Goal: Information Seeking & Learning: Learn about a topic

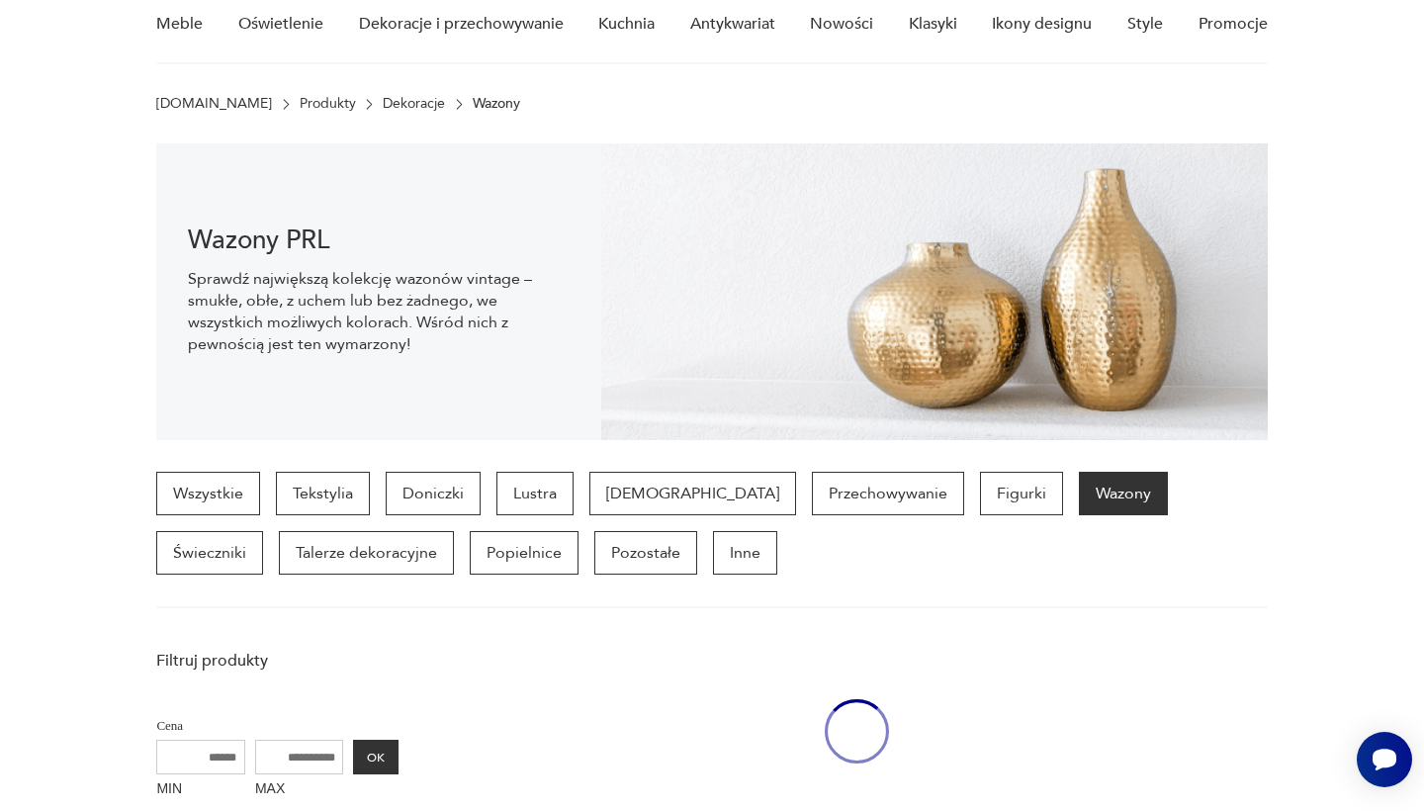
scroll to position [138, 0]
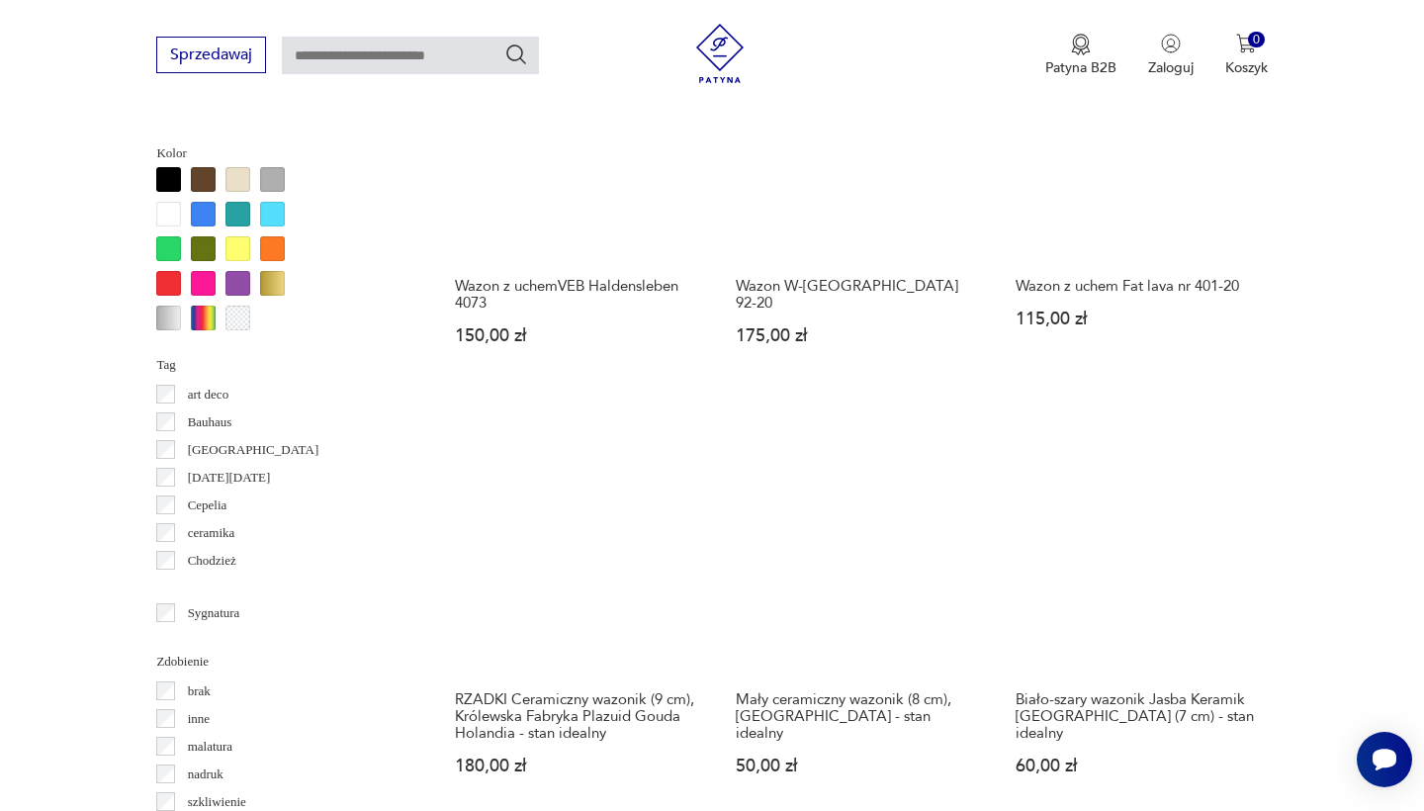
scroll to position [1805, 0]
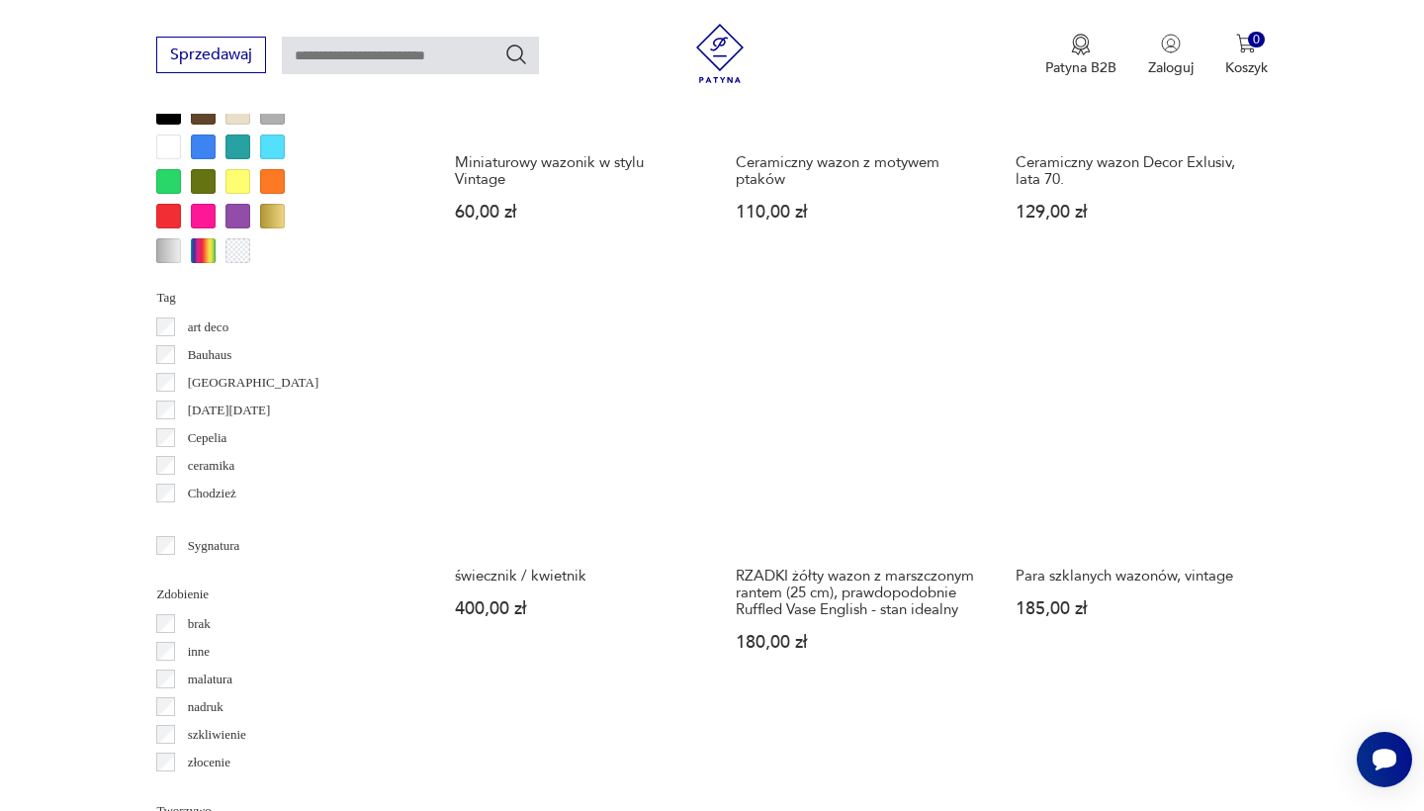
scroll to position [1890, 0]
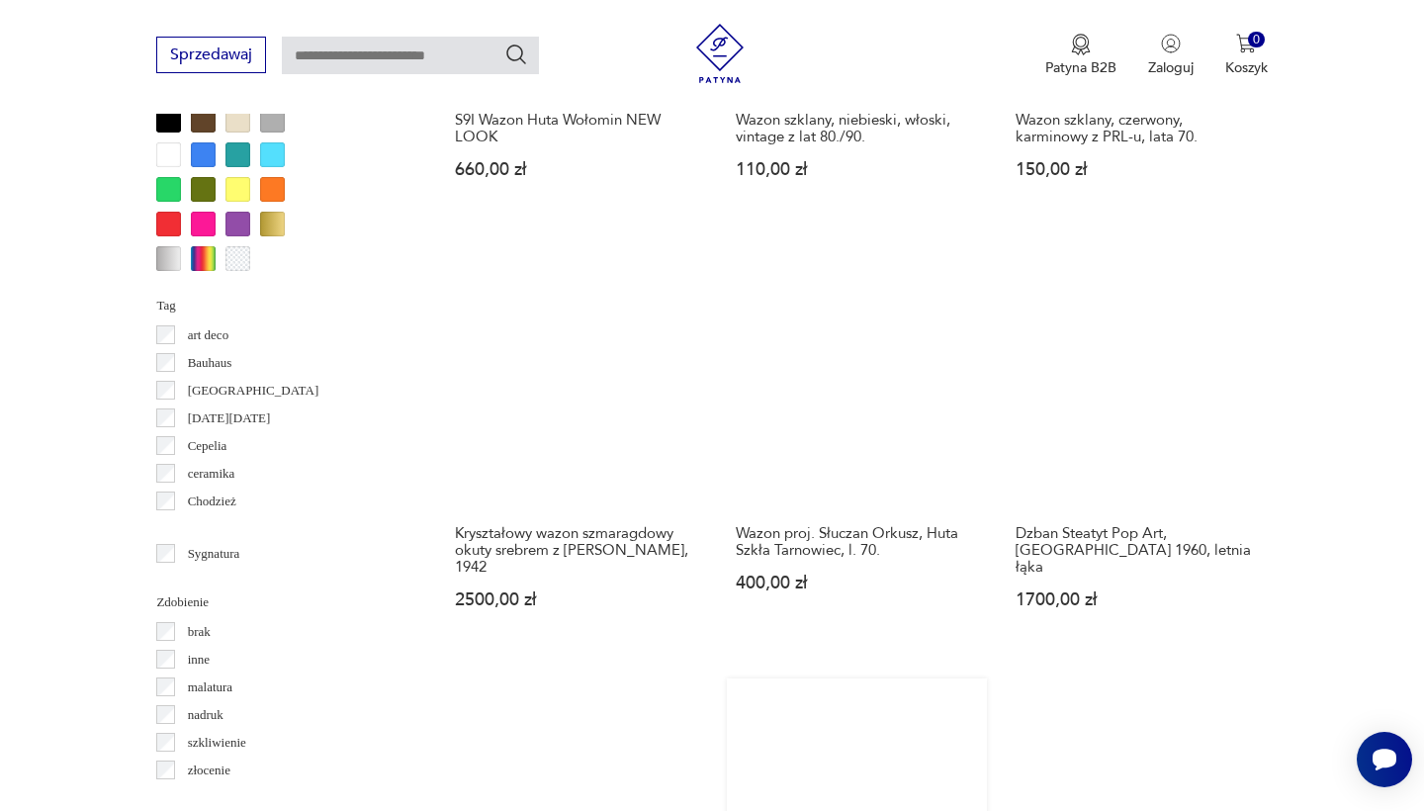
scroll to position [1937, 0]
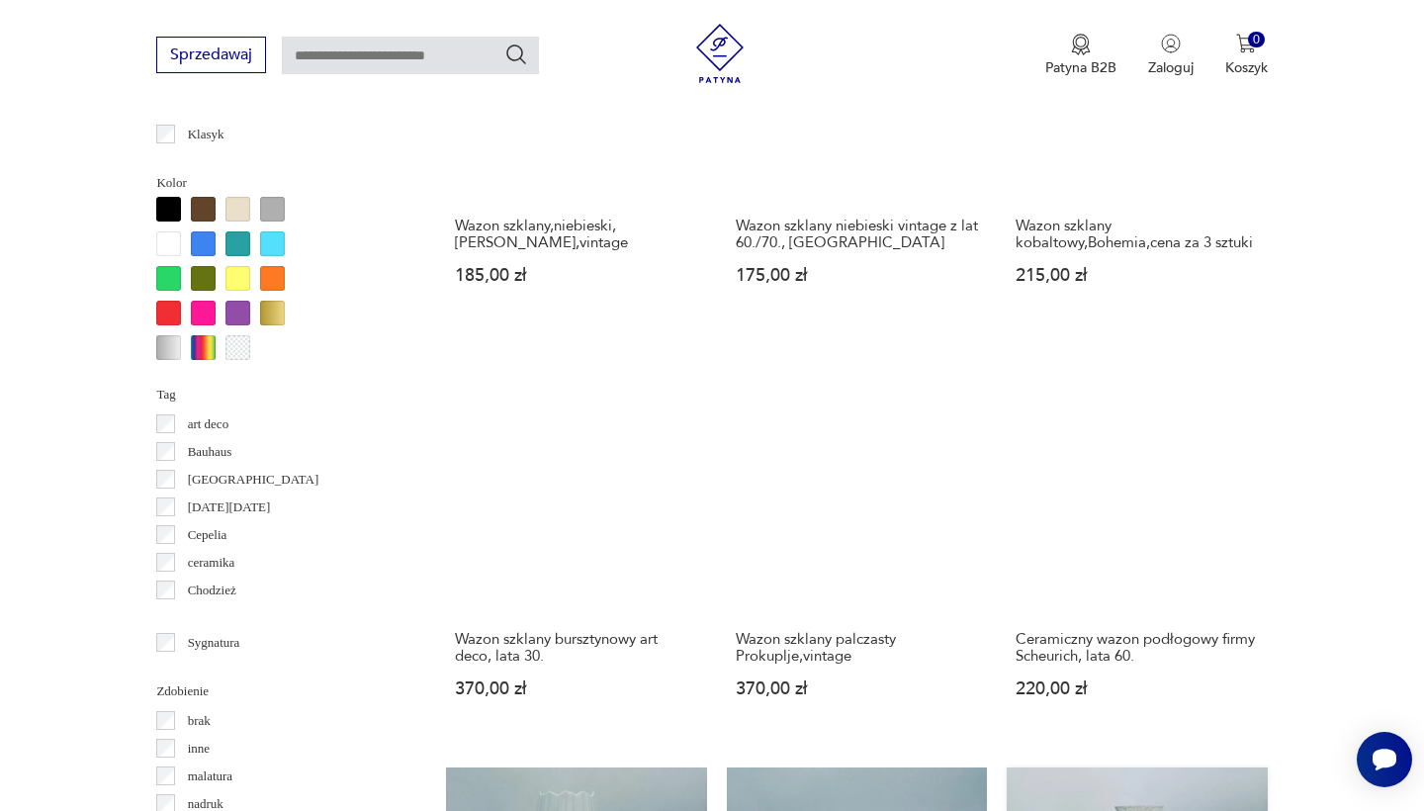
scroll to position [1818, 0]
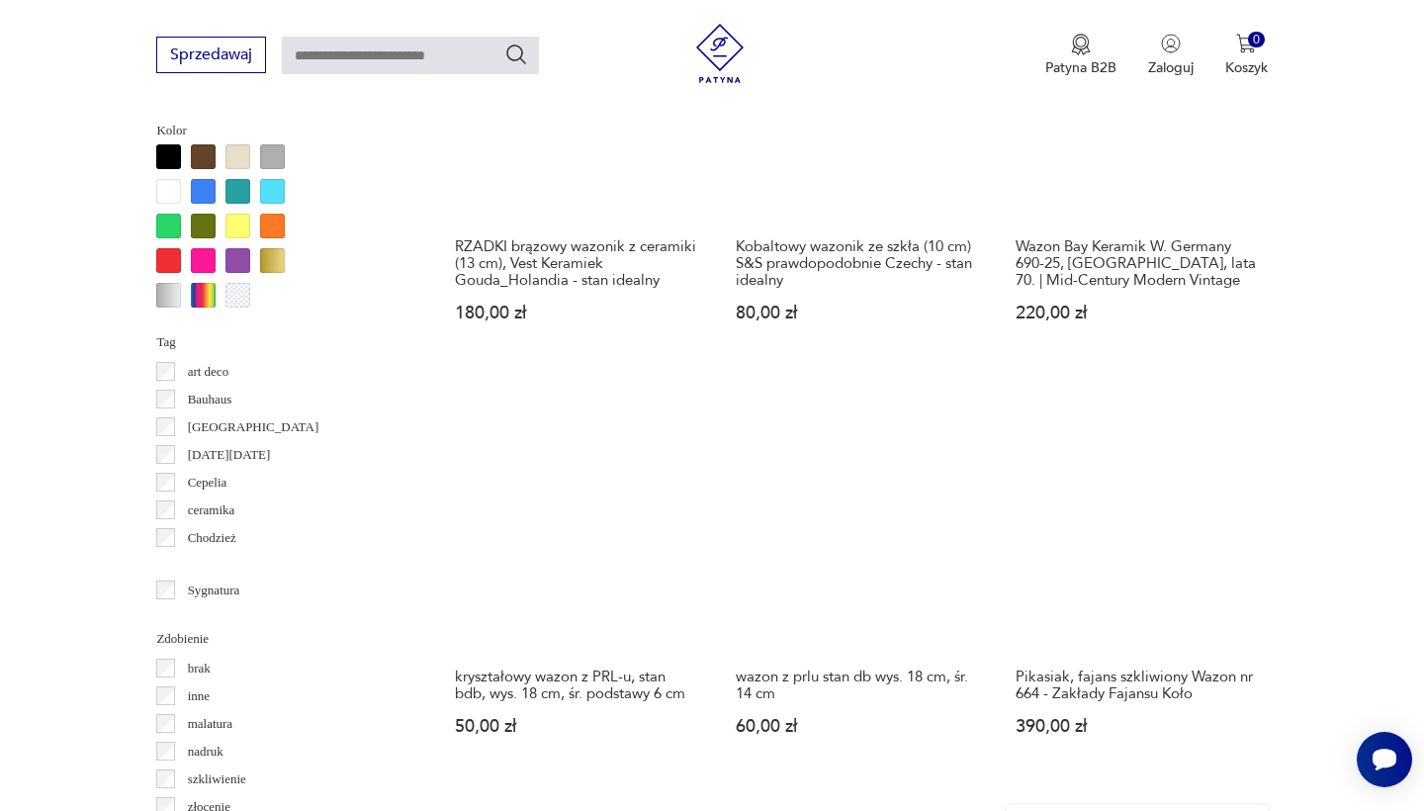
scroll to position [1993, 0]
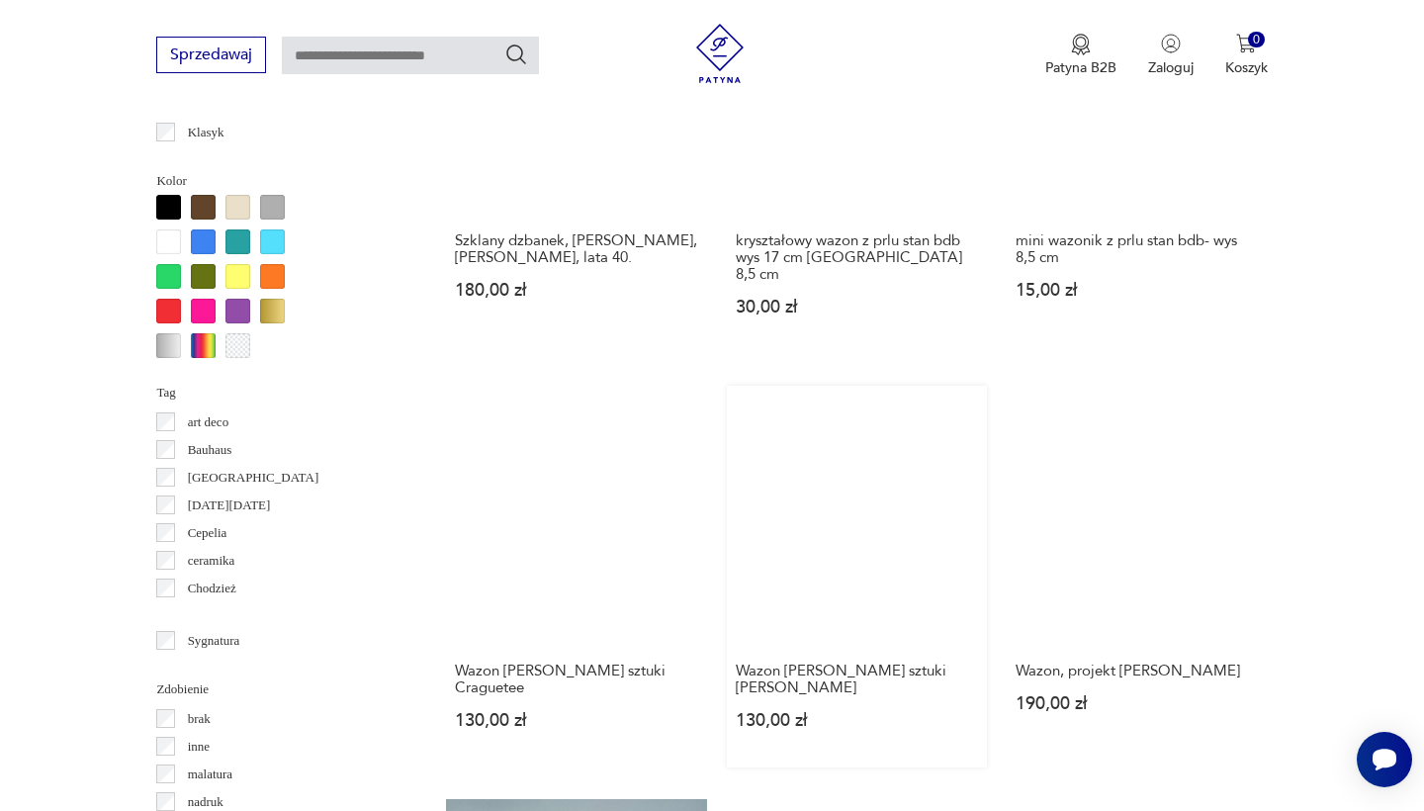
scroll to position [1776, 0]
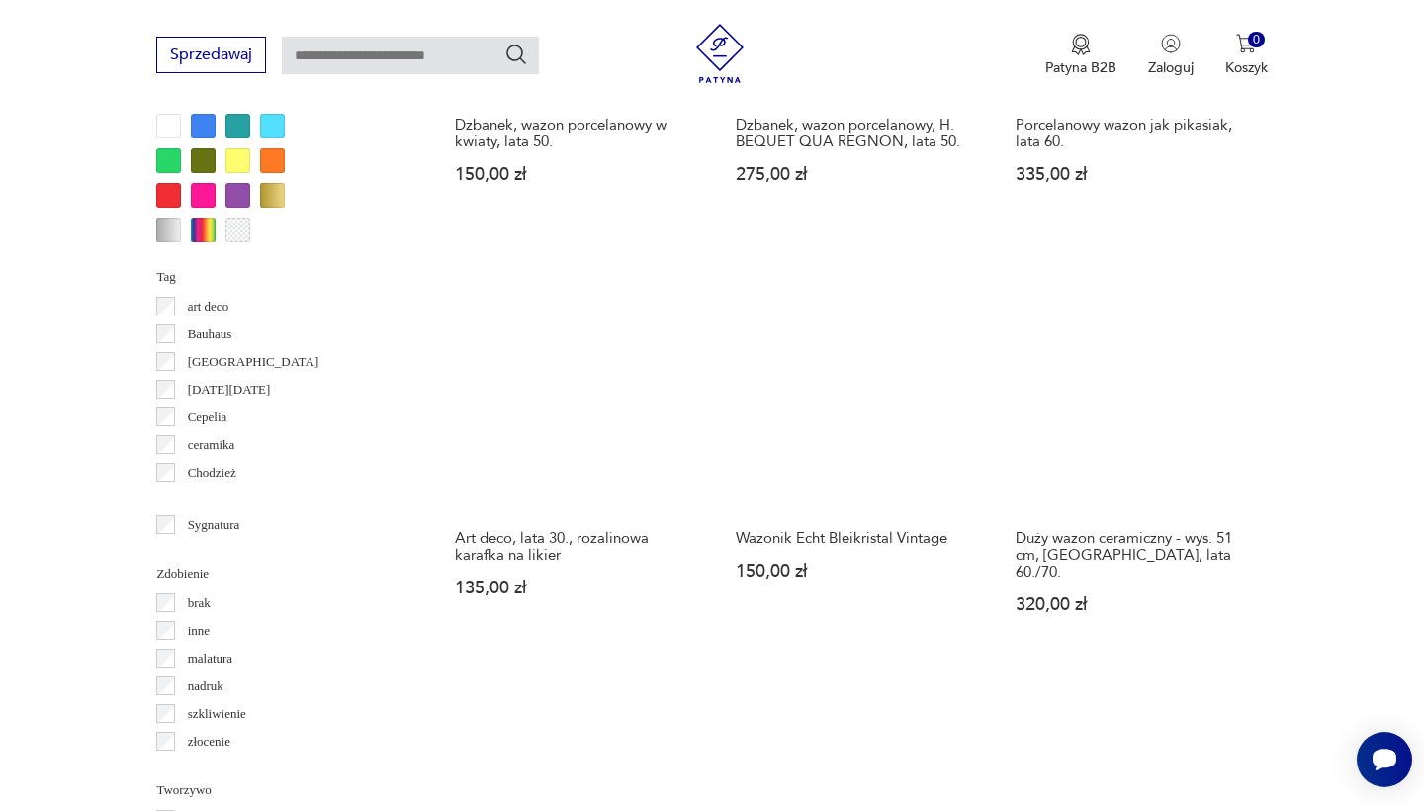
scroll to position [1934, 0]
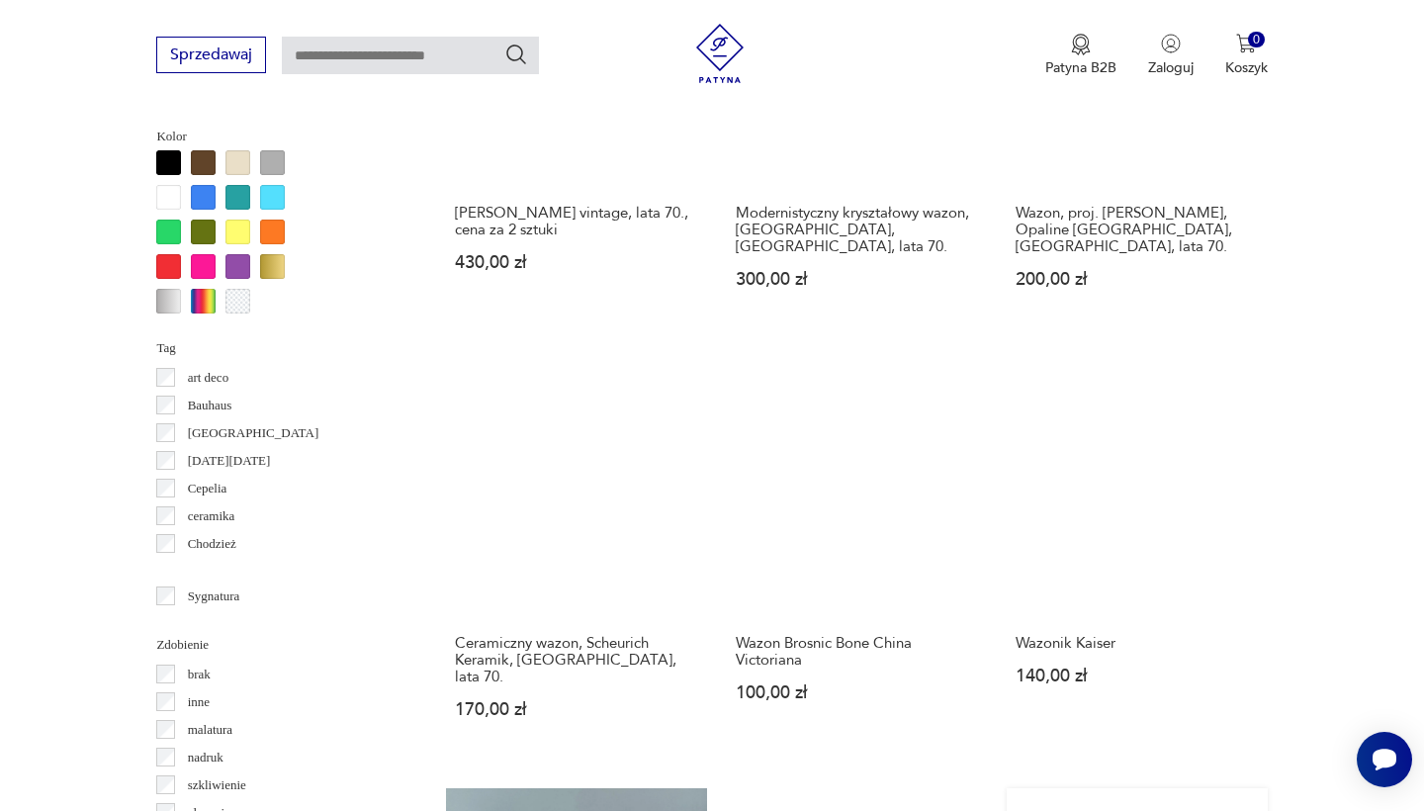
scroll to position [1841, 0]
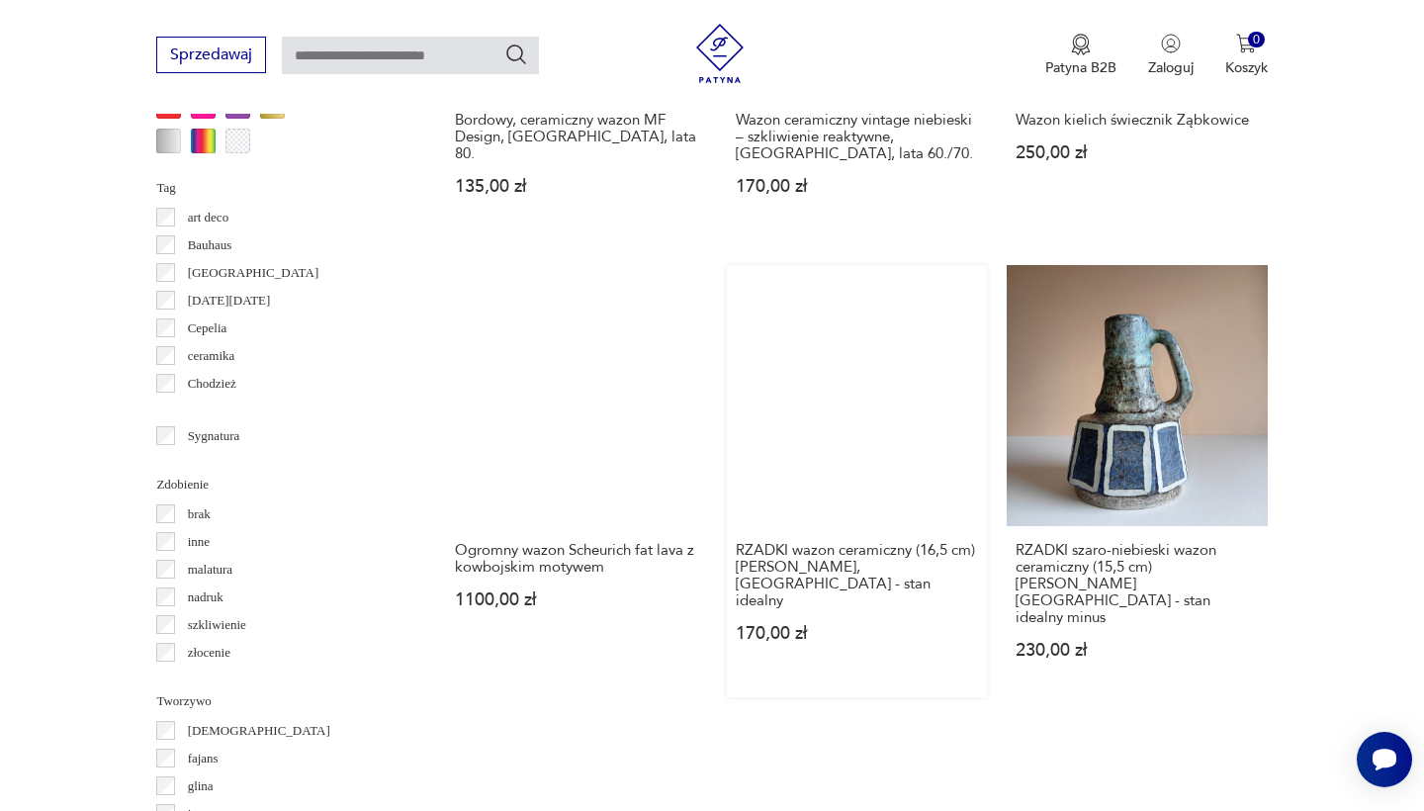
scroll to position [1989, 0]
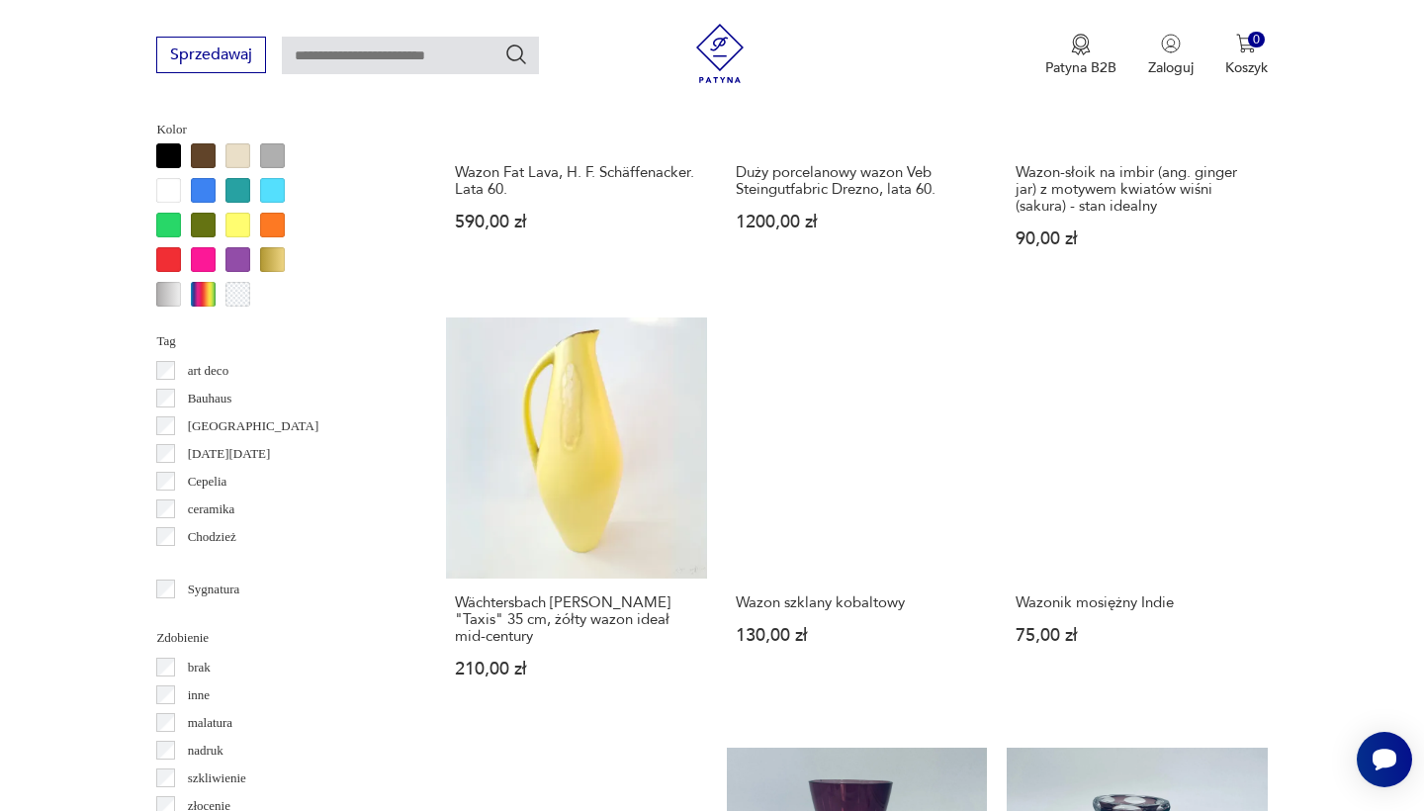
scroll to position [1831, 0]
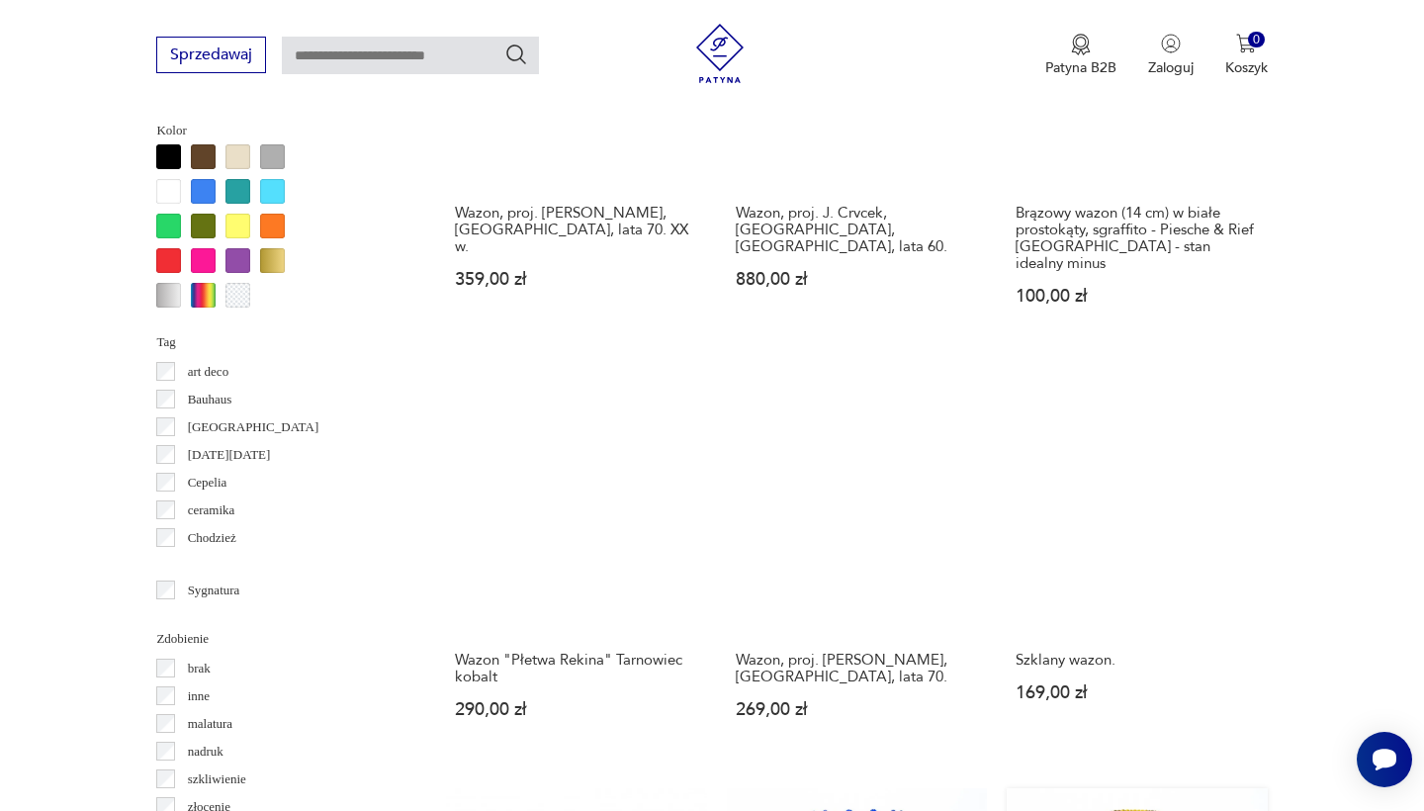
scroll to position [1847, 0]
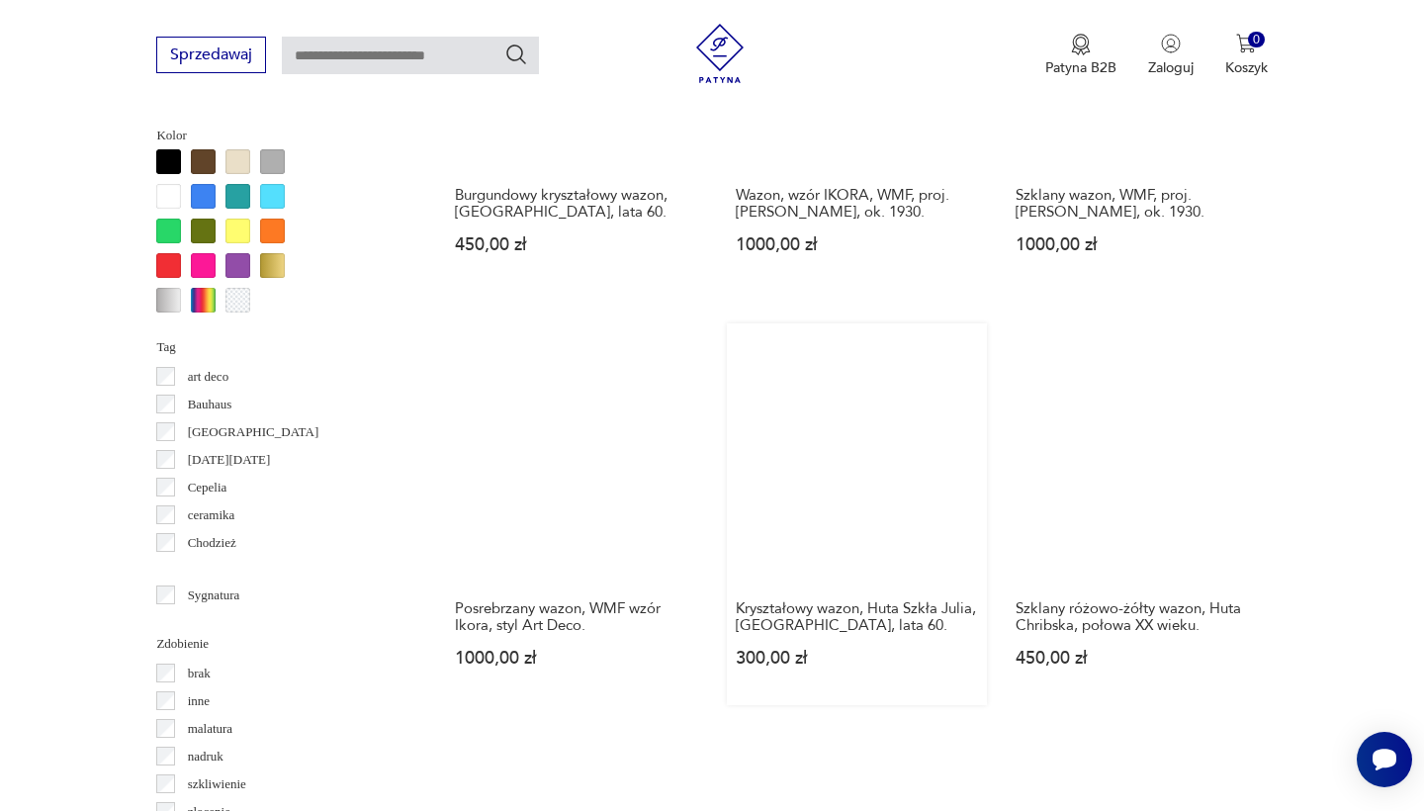
scroll to position [1845, 0]
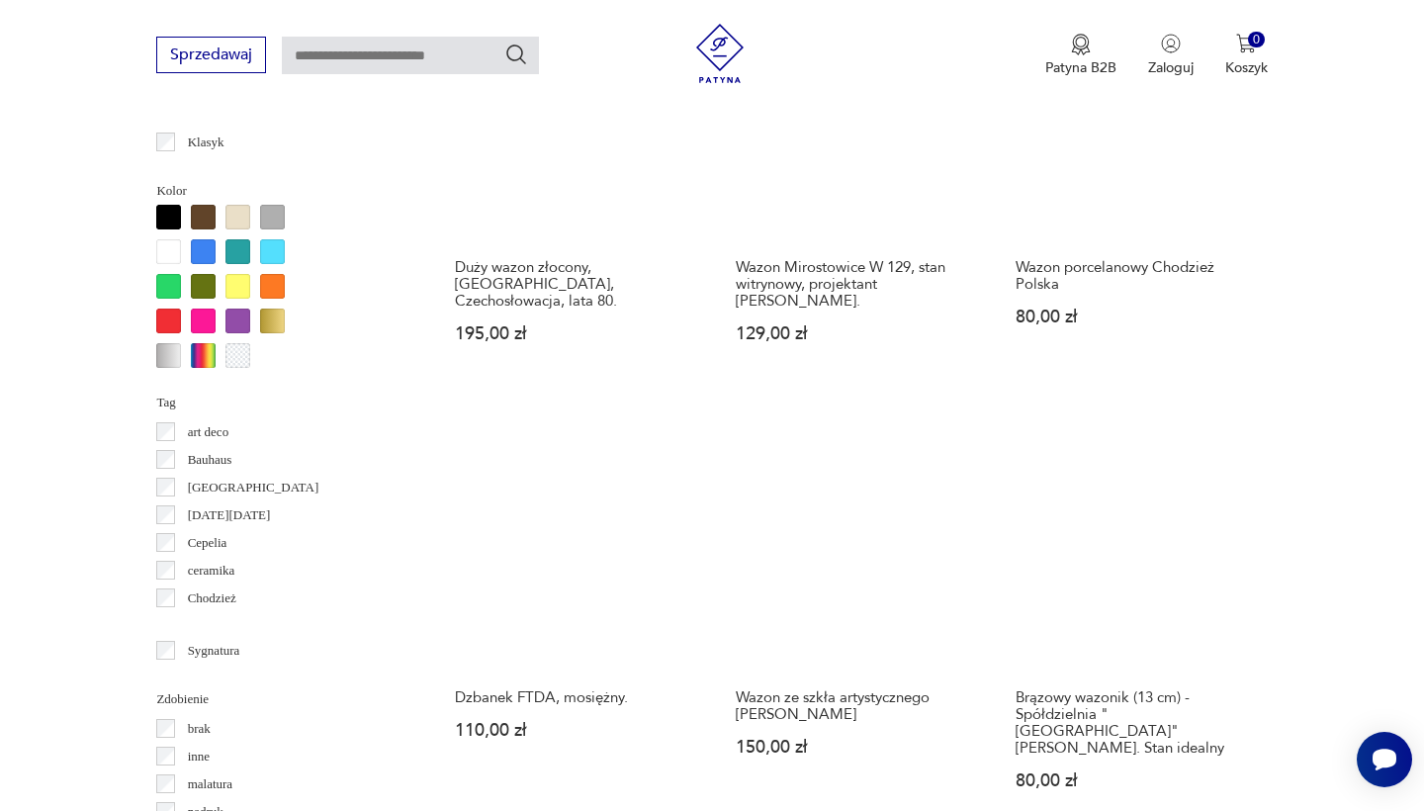
scroll to position [1783, 0]
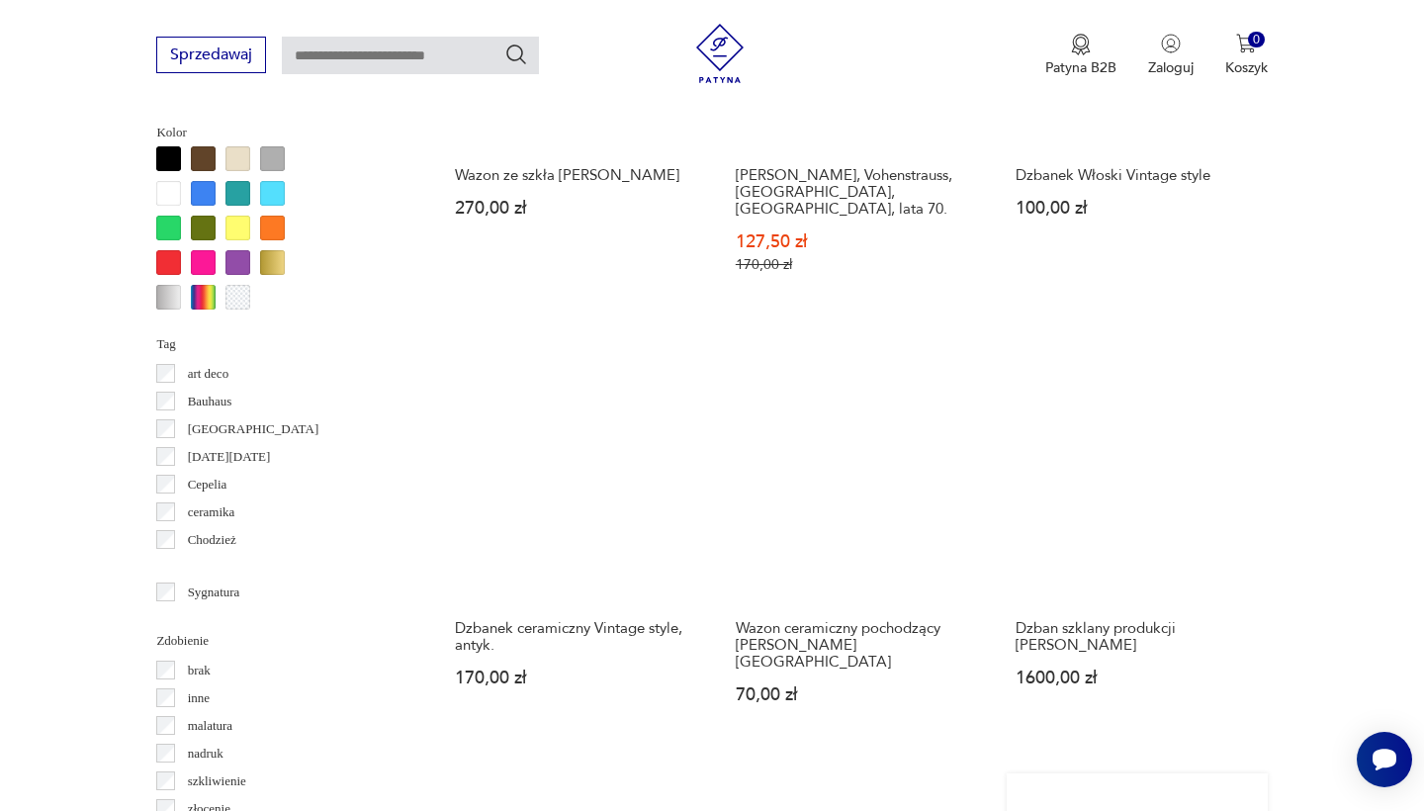
scroll to position [1908, 0]
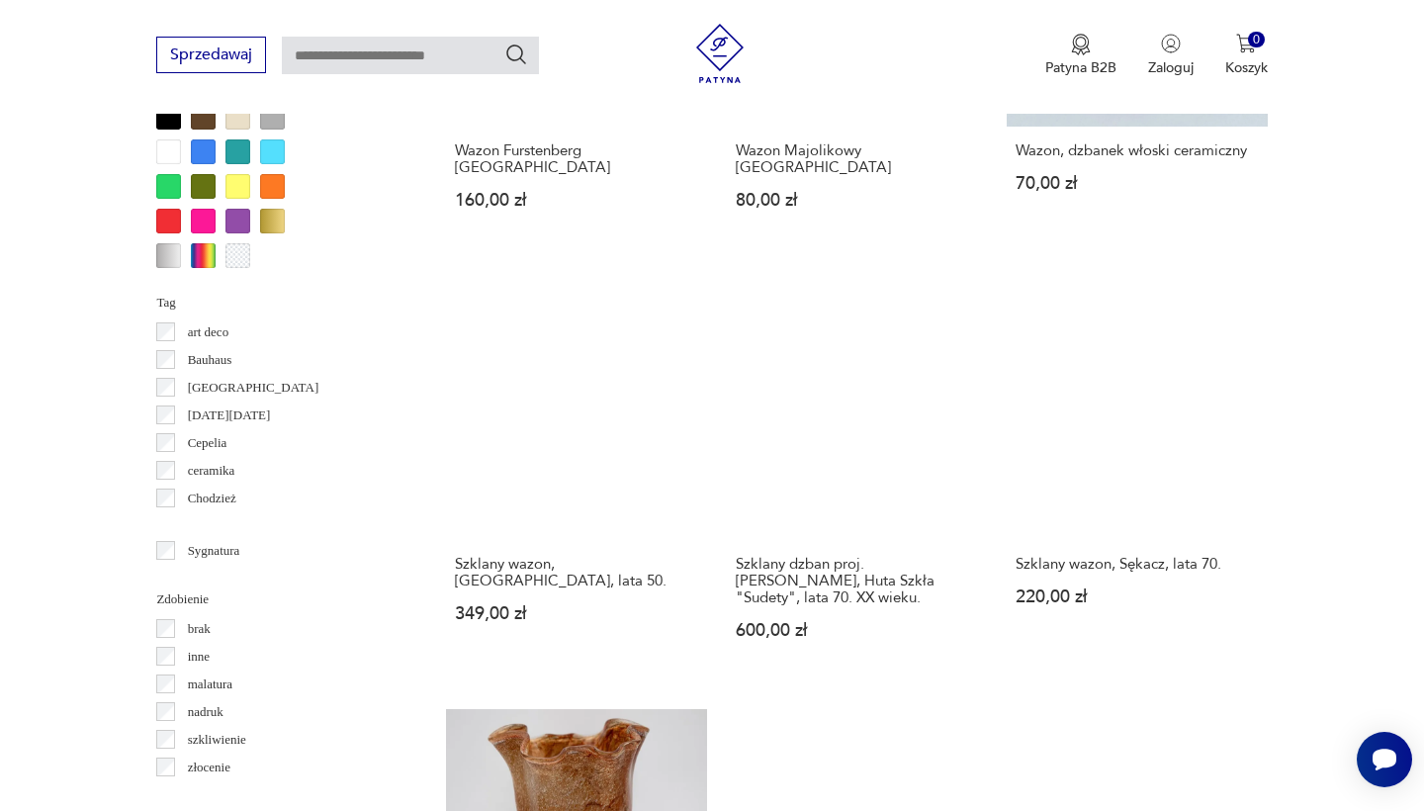
scroll to position [1906, 0]
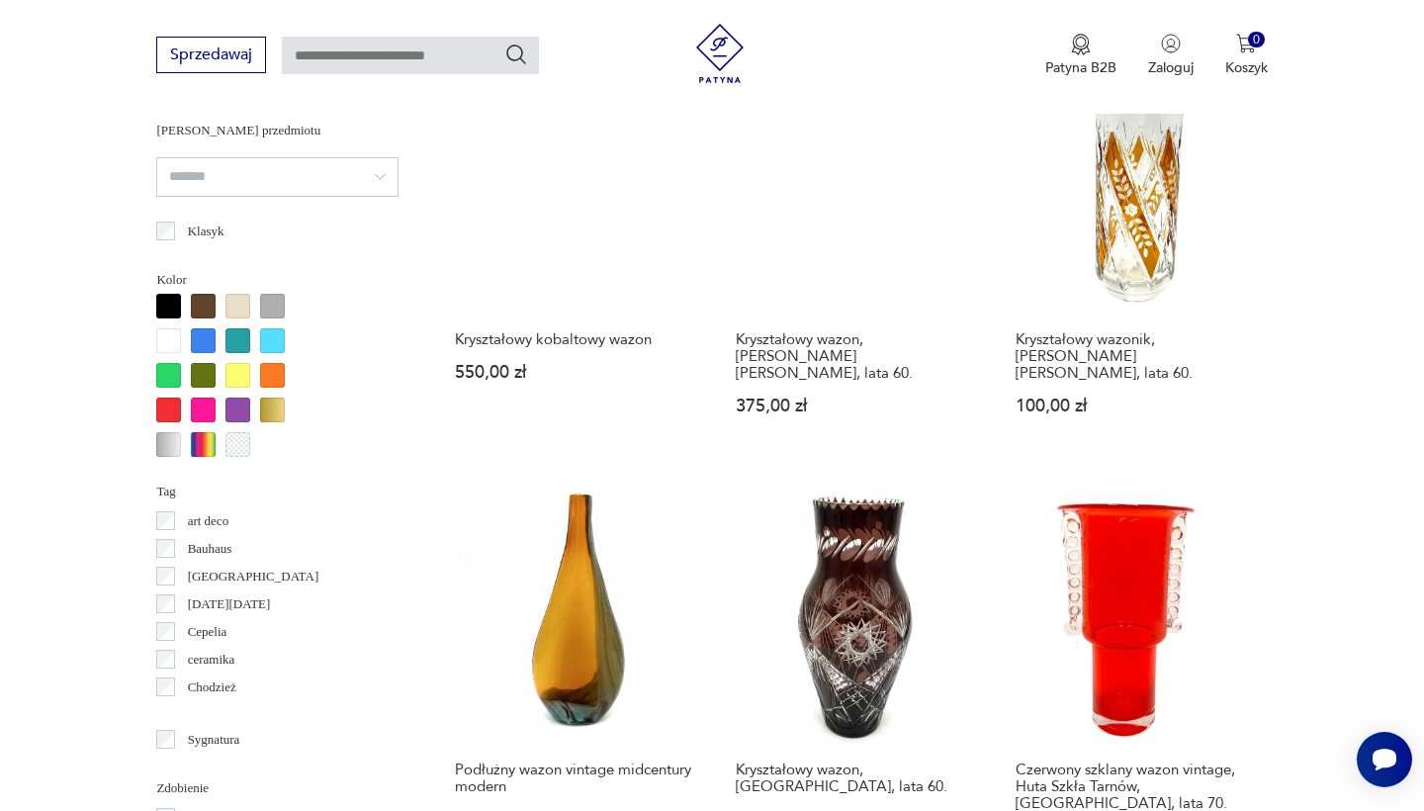
scroll to position [1690, 0]
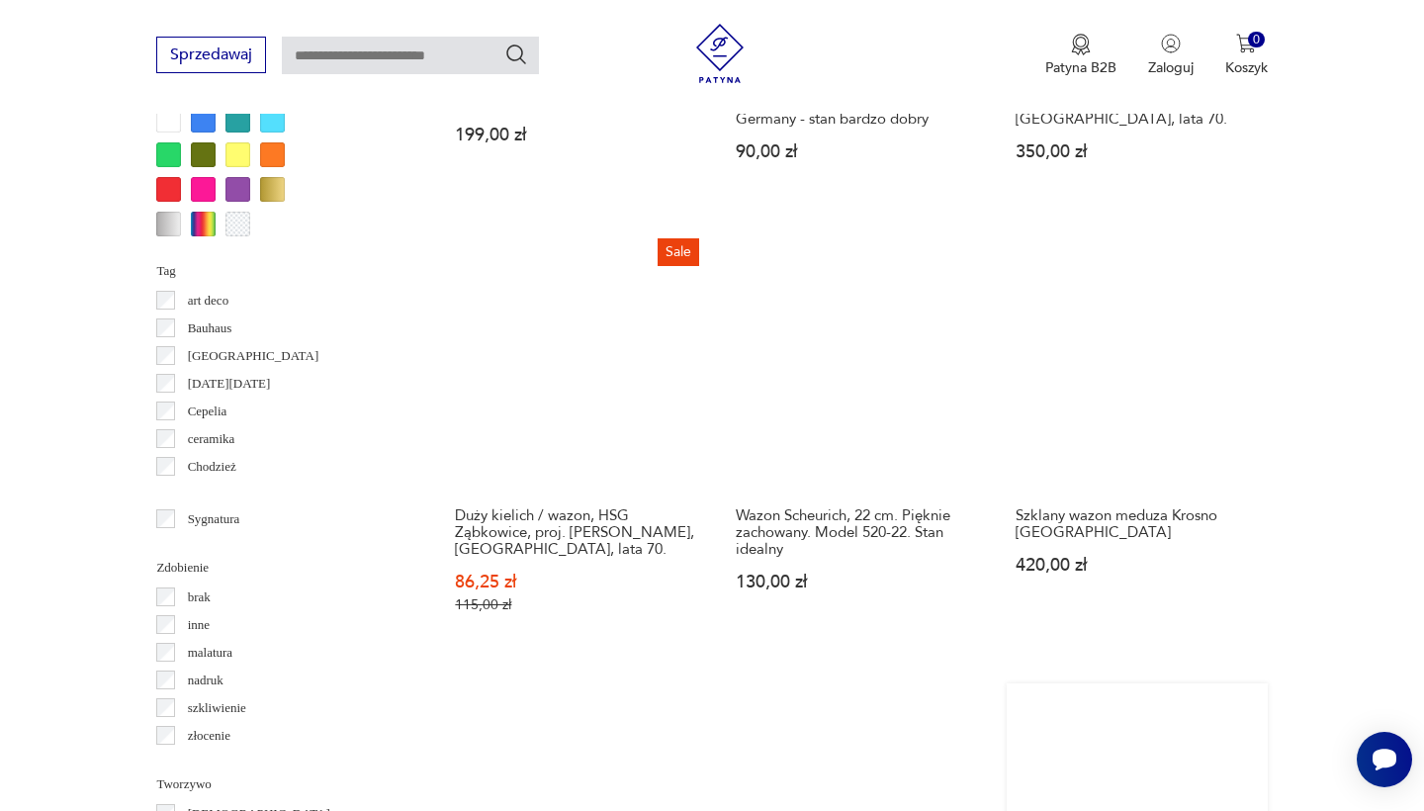
scroll to position [1908, 0]
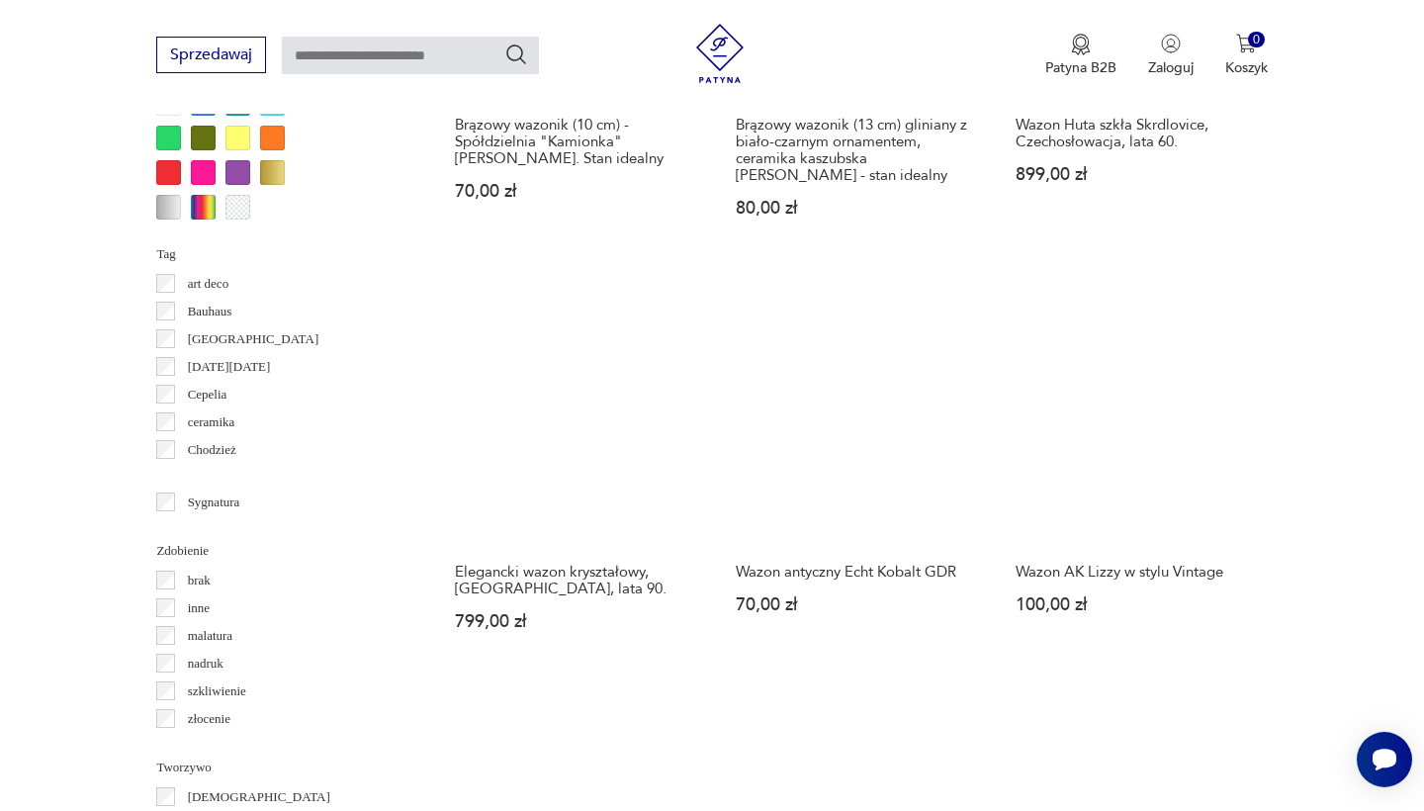
scroll to position [1931, 0]
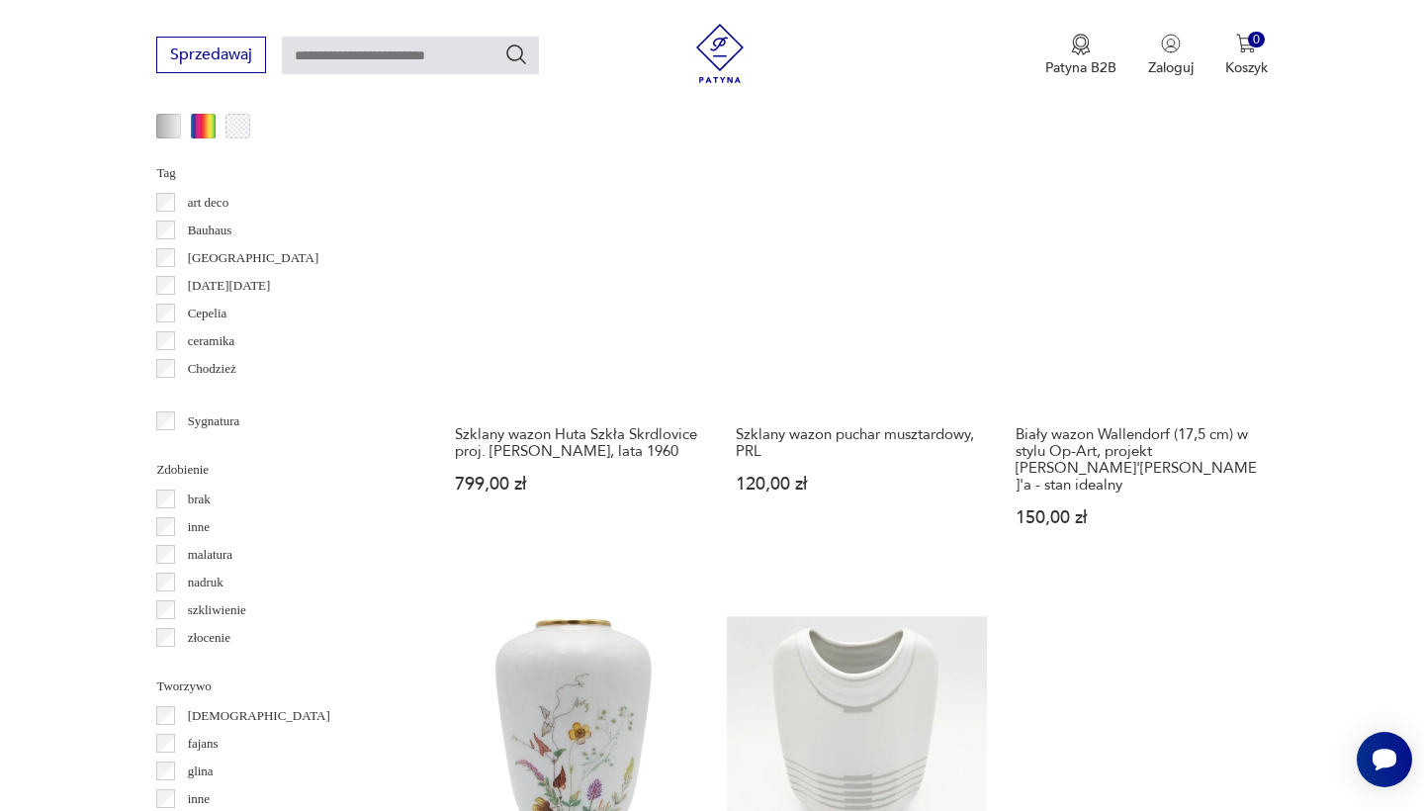
scroll to position [2029, 0]
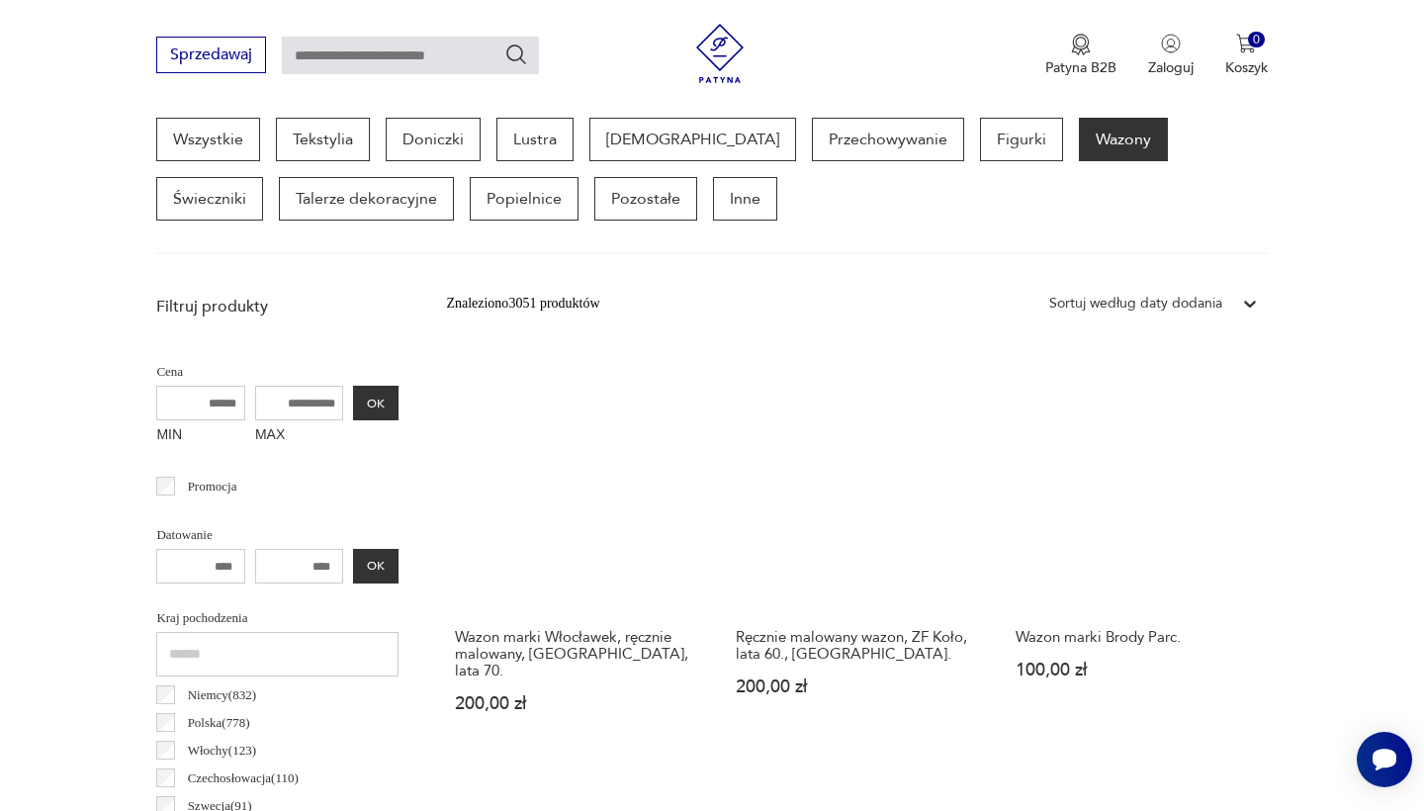
scroll to position [526, 0]
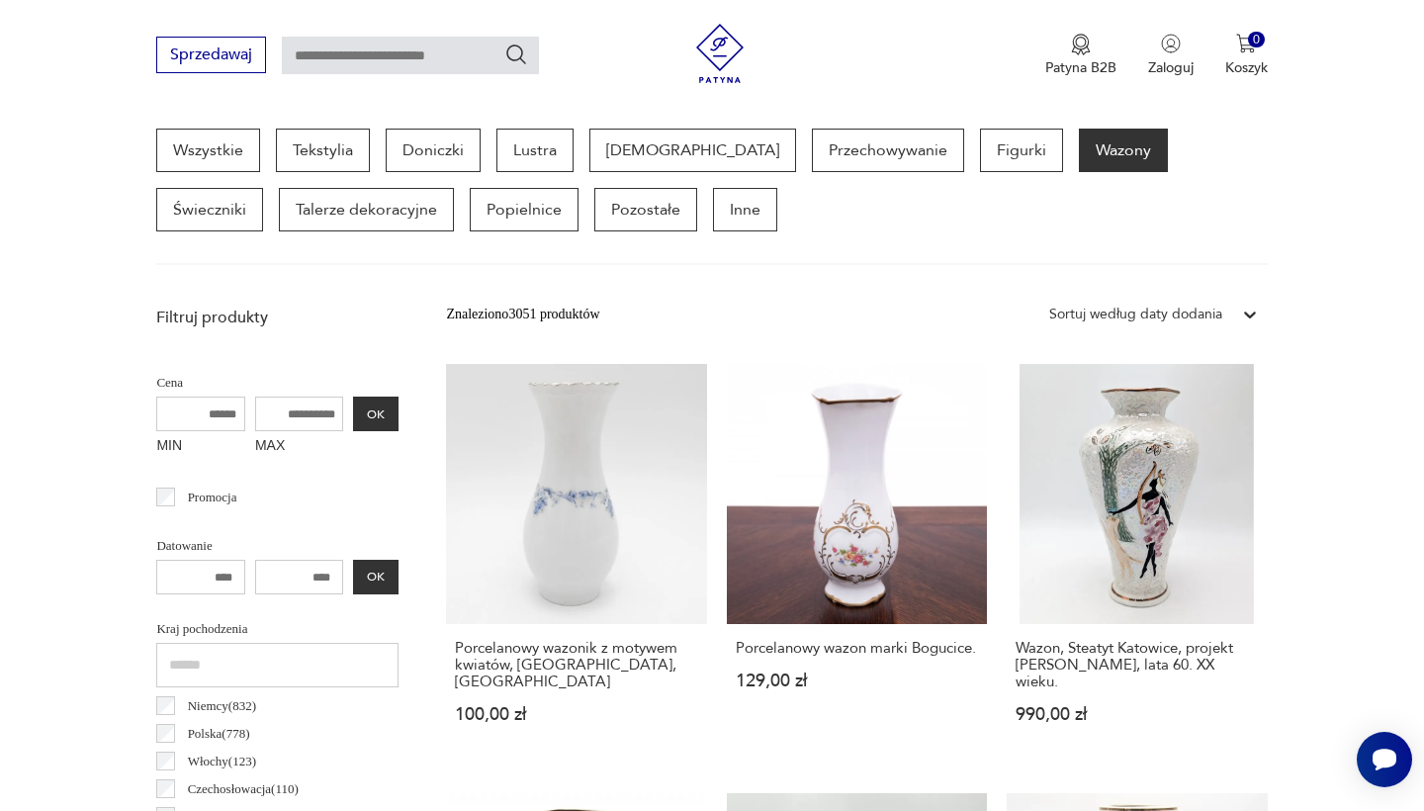
click at [202, 736] on p "Polska ( 778 )" at bounding box center [219, 734] width 62 height 22
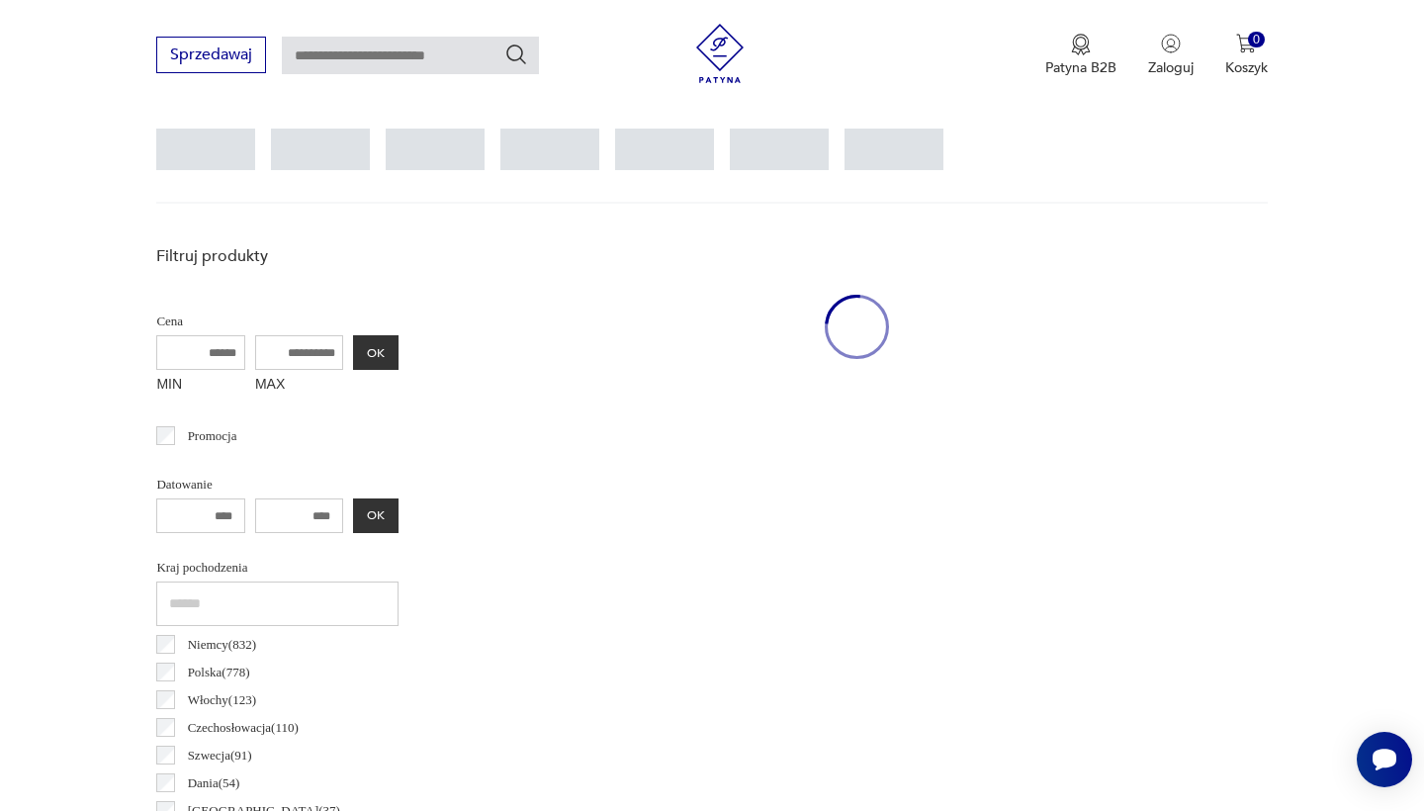
click at [216, 735] on p "Czechosłowacja ( 110 )" at bounding box center [243, 728] width 111 height 22
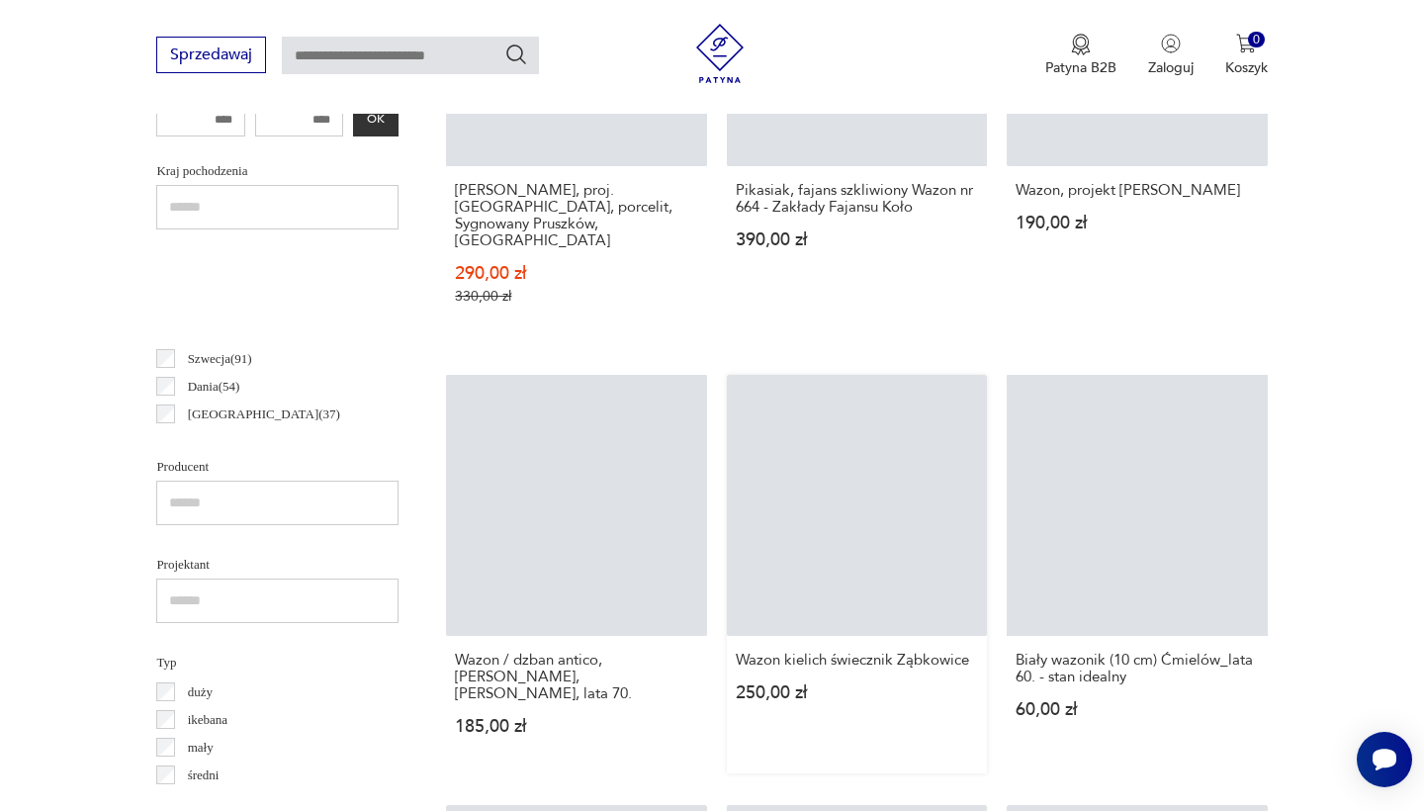
scroll to position [122, 0]
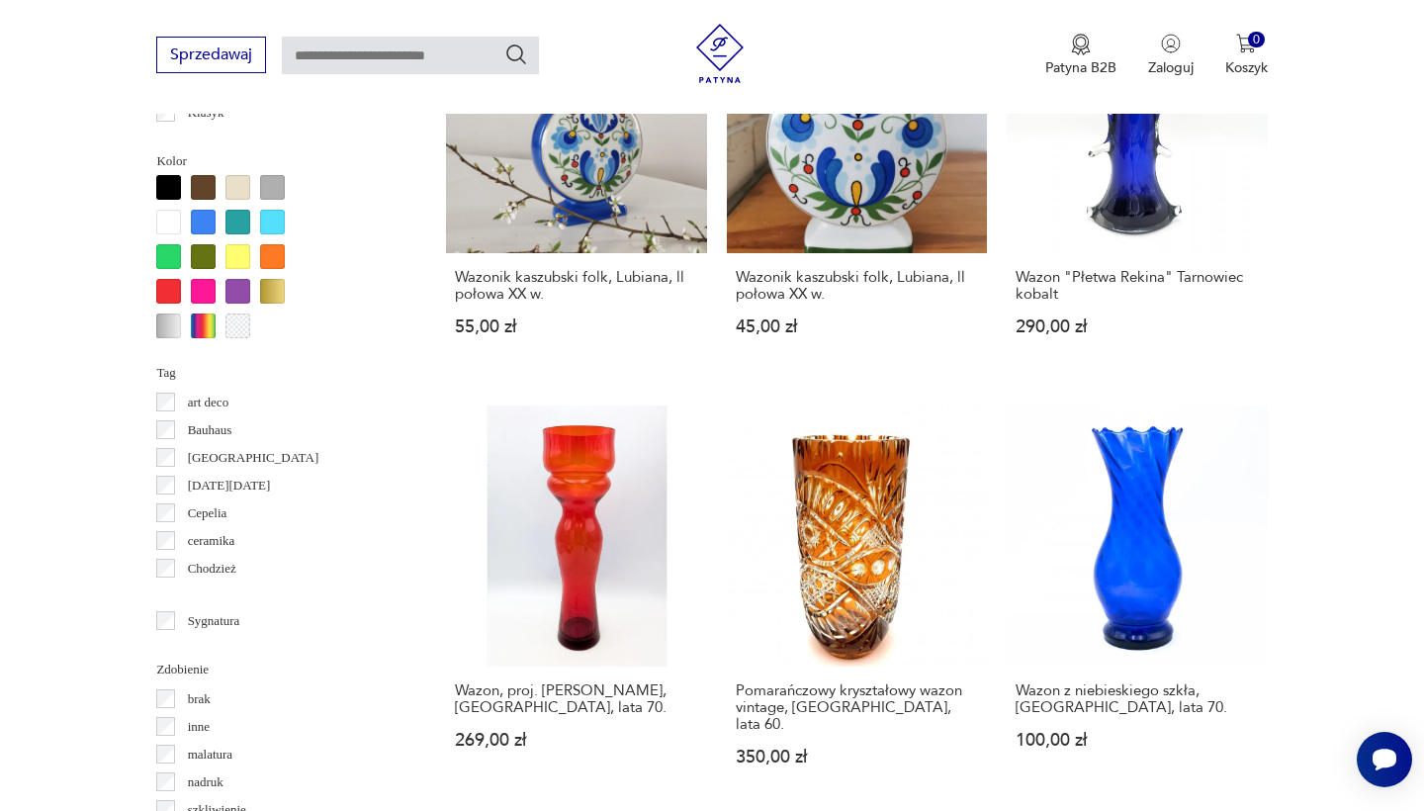
scroll to position [1892, 0]
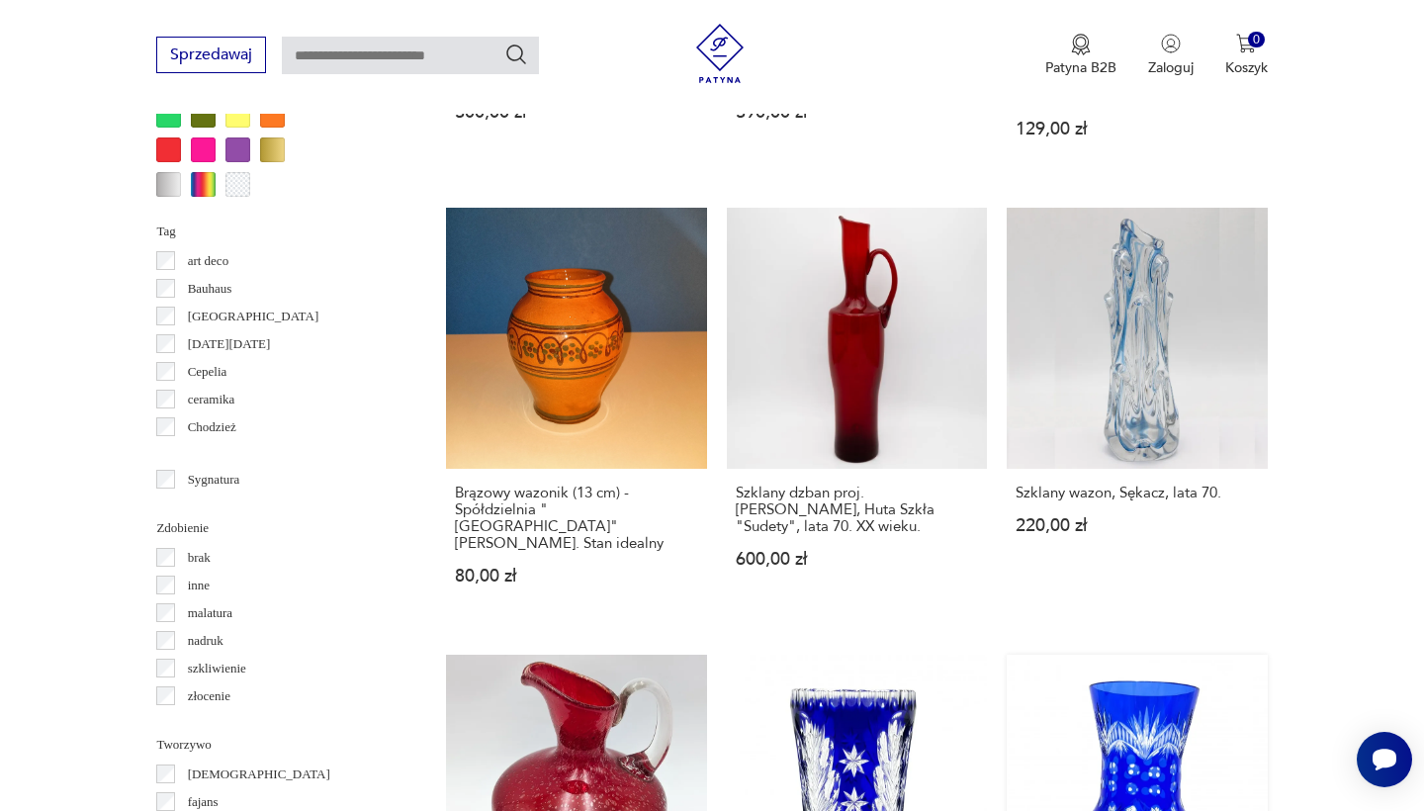
scroll to position [1954, 0]
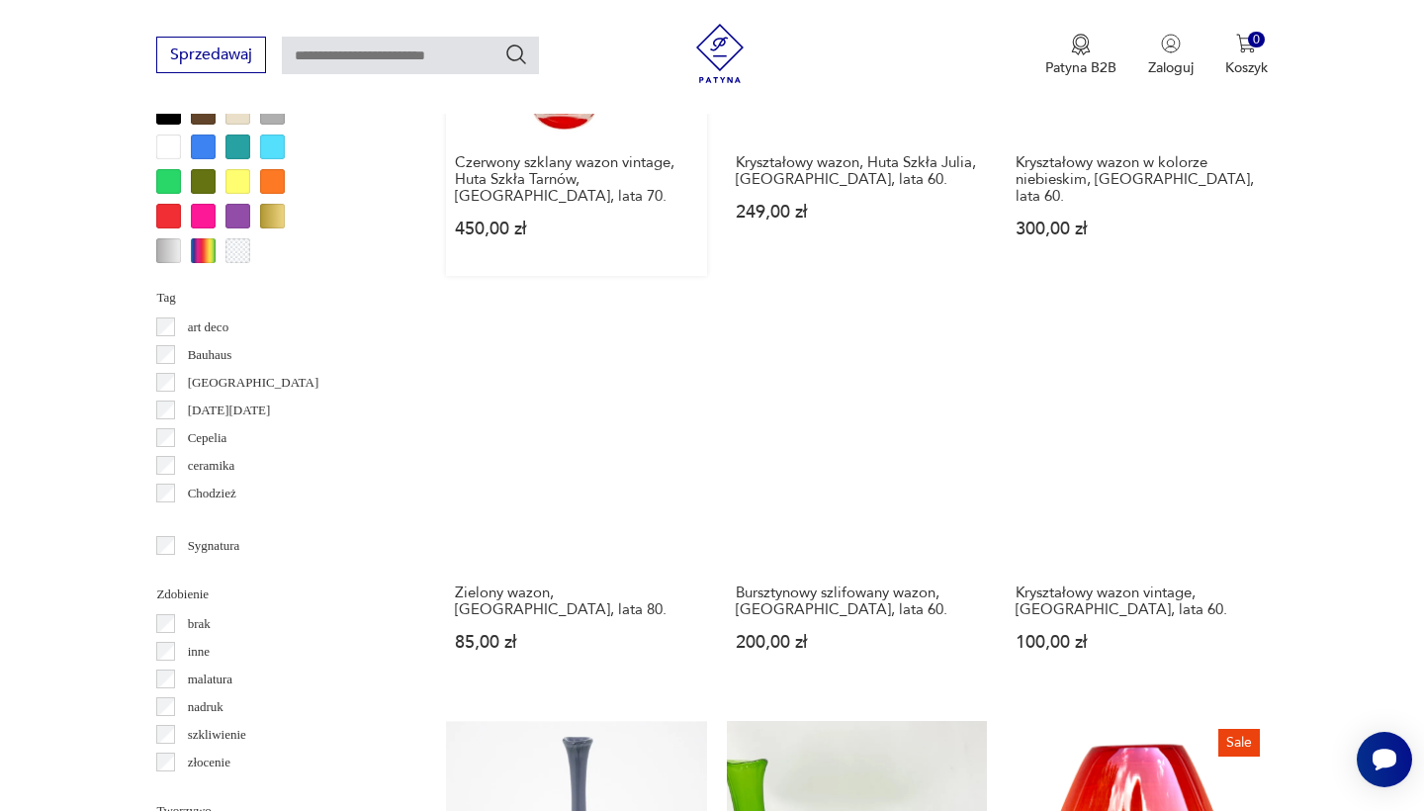
scroll to position [1874, 0]
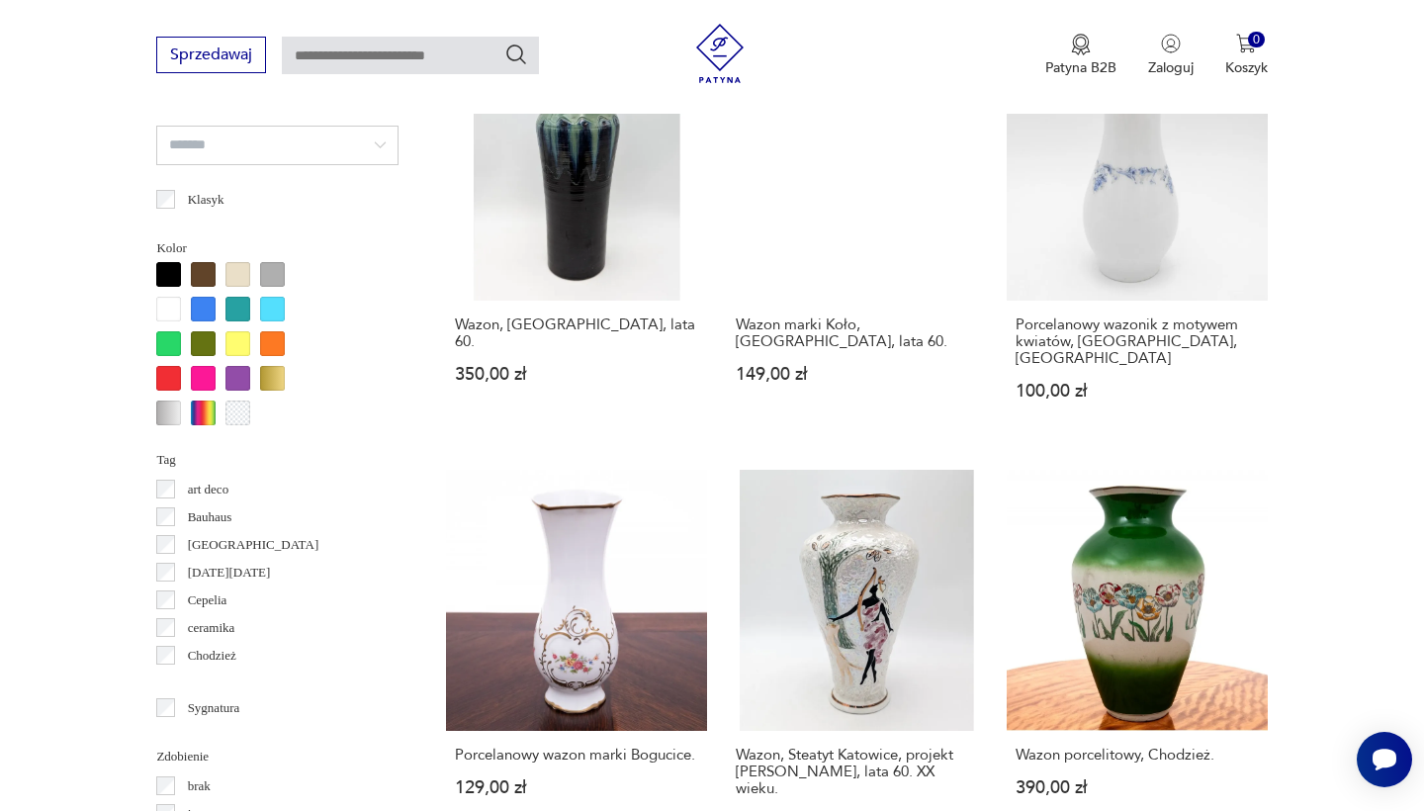
scroll to position [1714, 0]
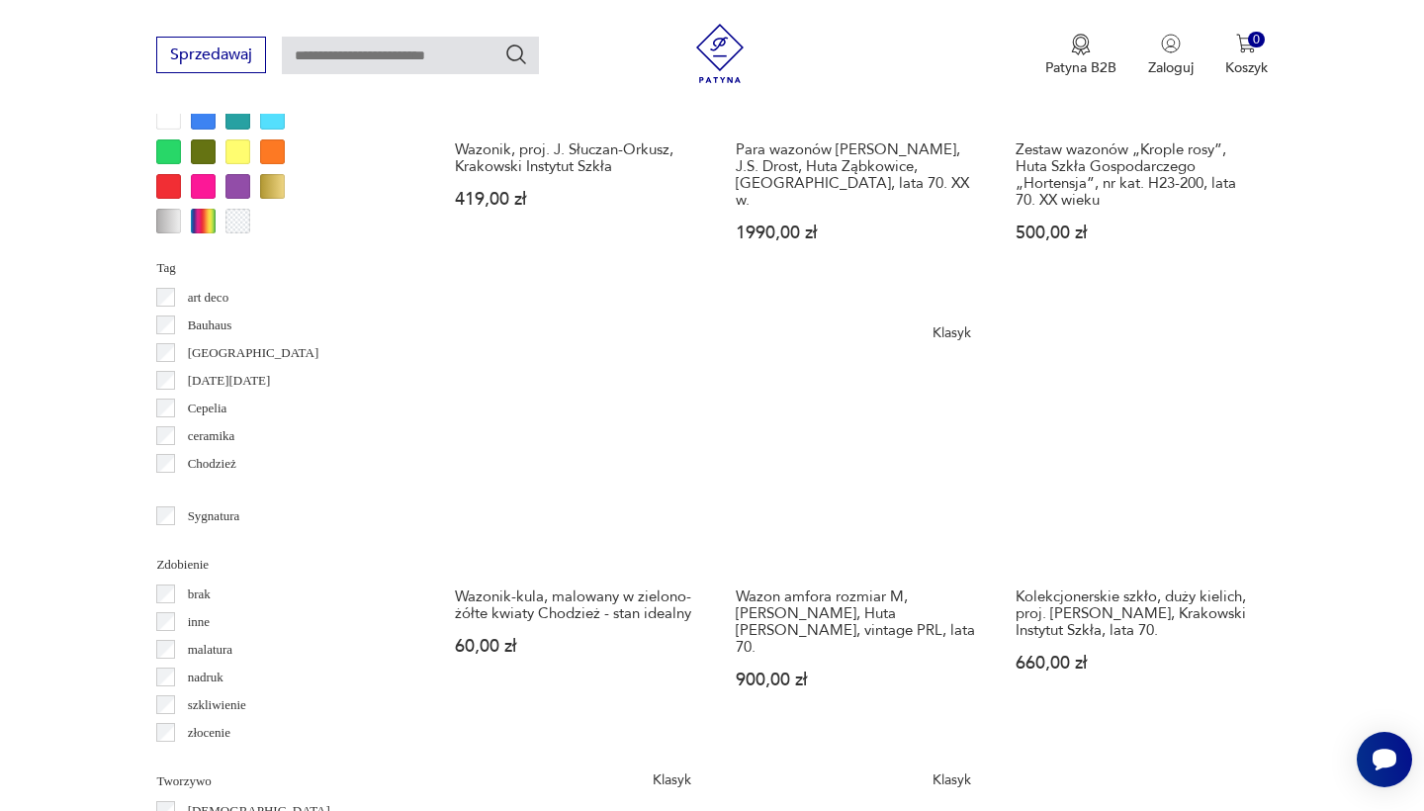
scroll to position [1880, 0]
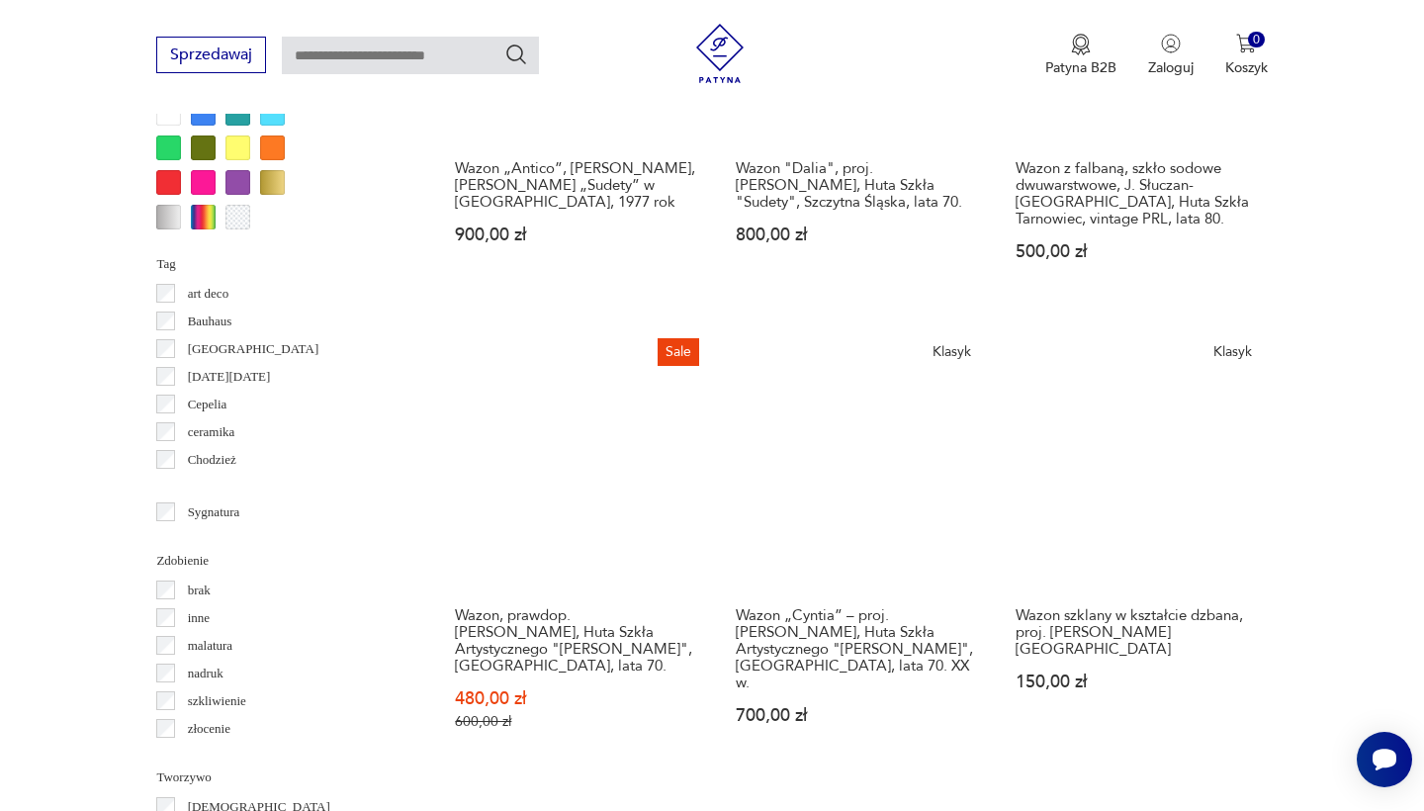
scroll to position [1923, 0]
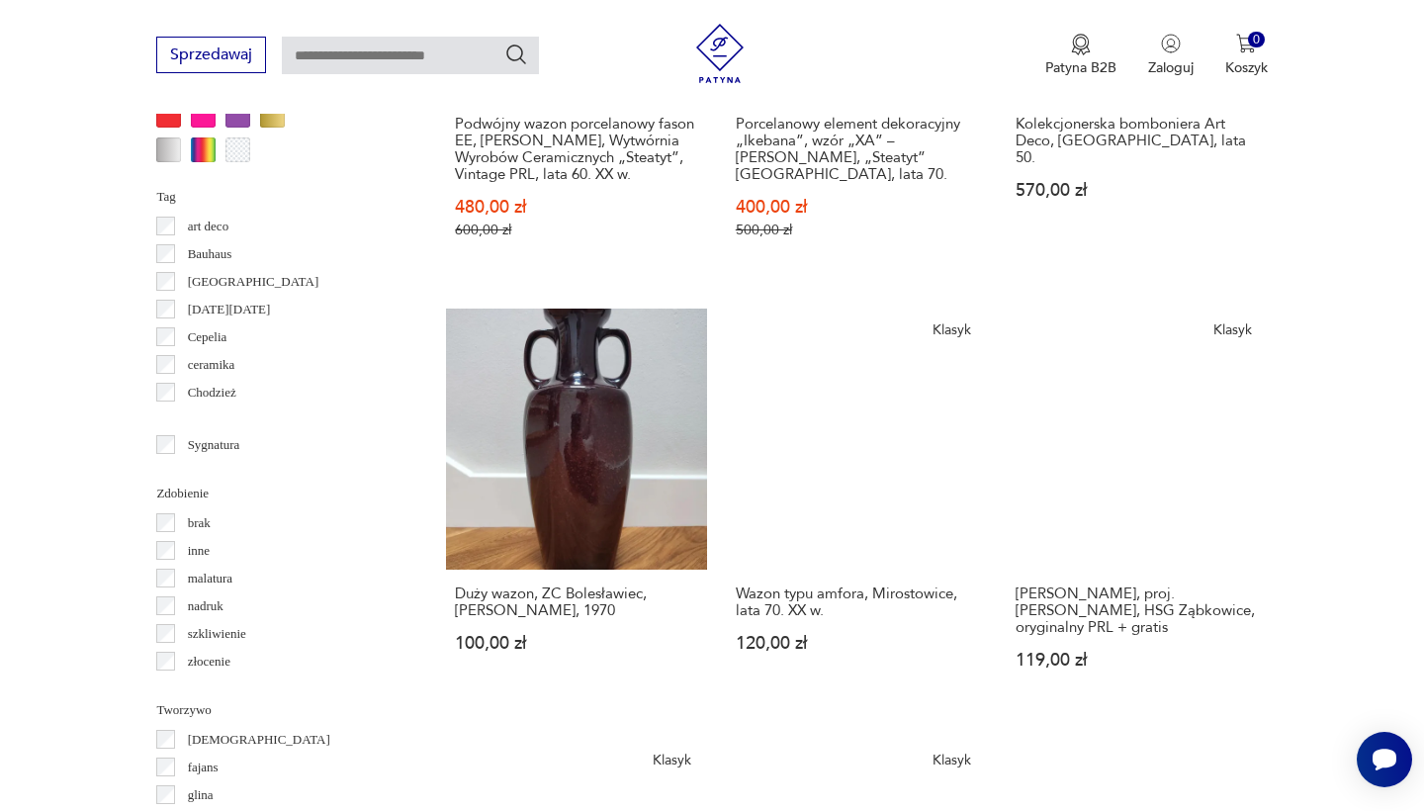
scroll to position [2094, 0]
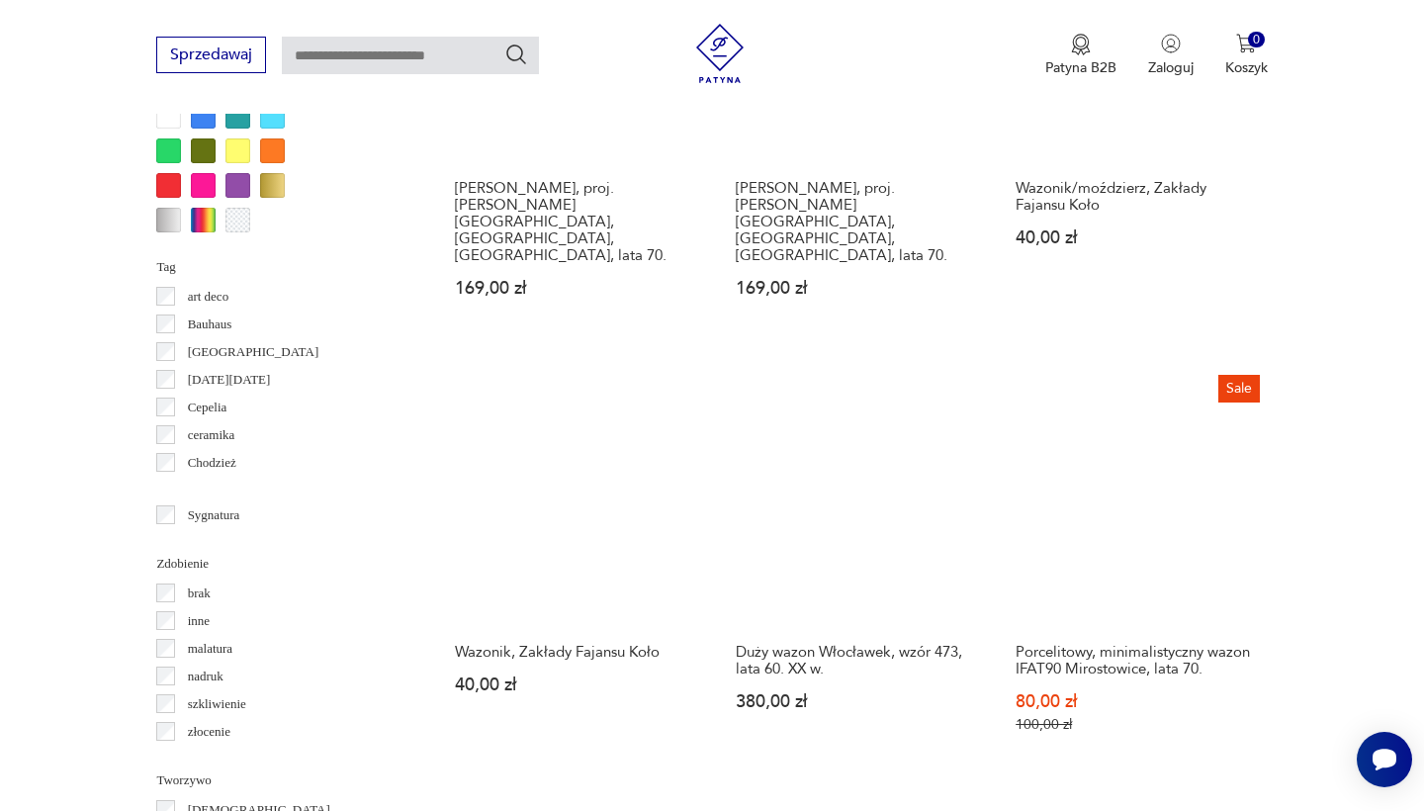
scroll to position [1905, 0]
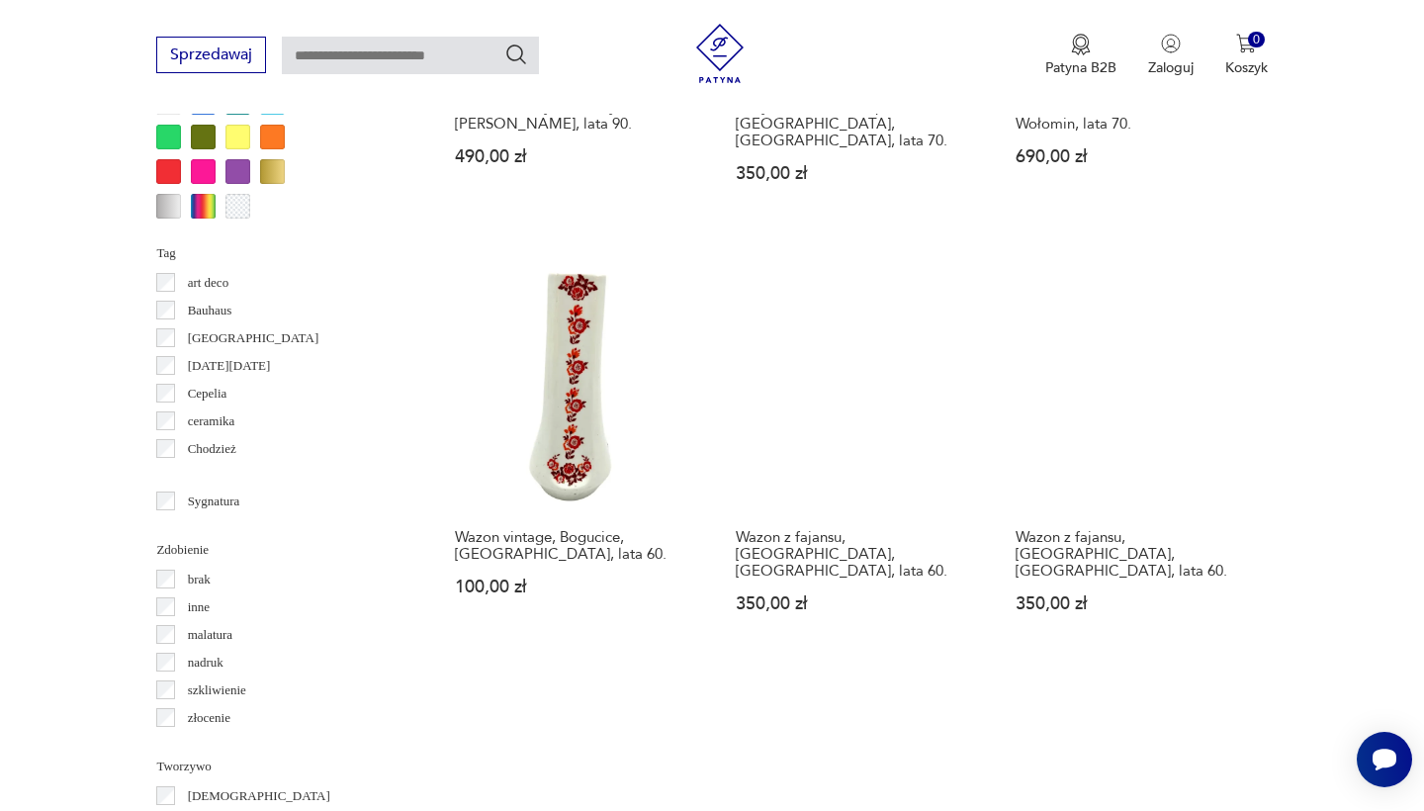
scroll to position [1920, 0]
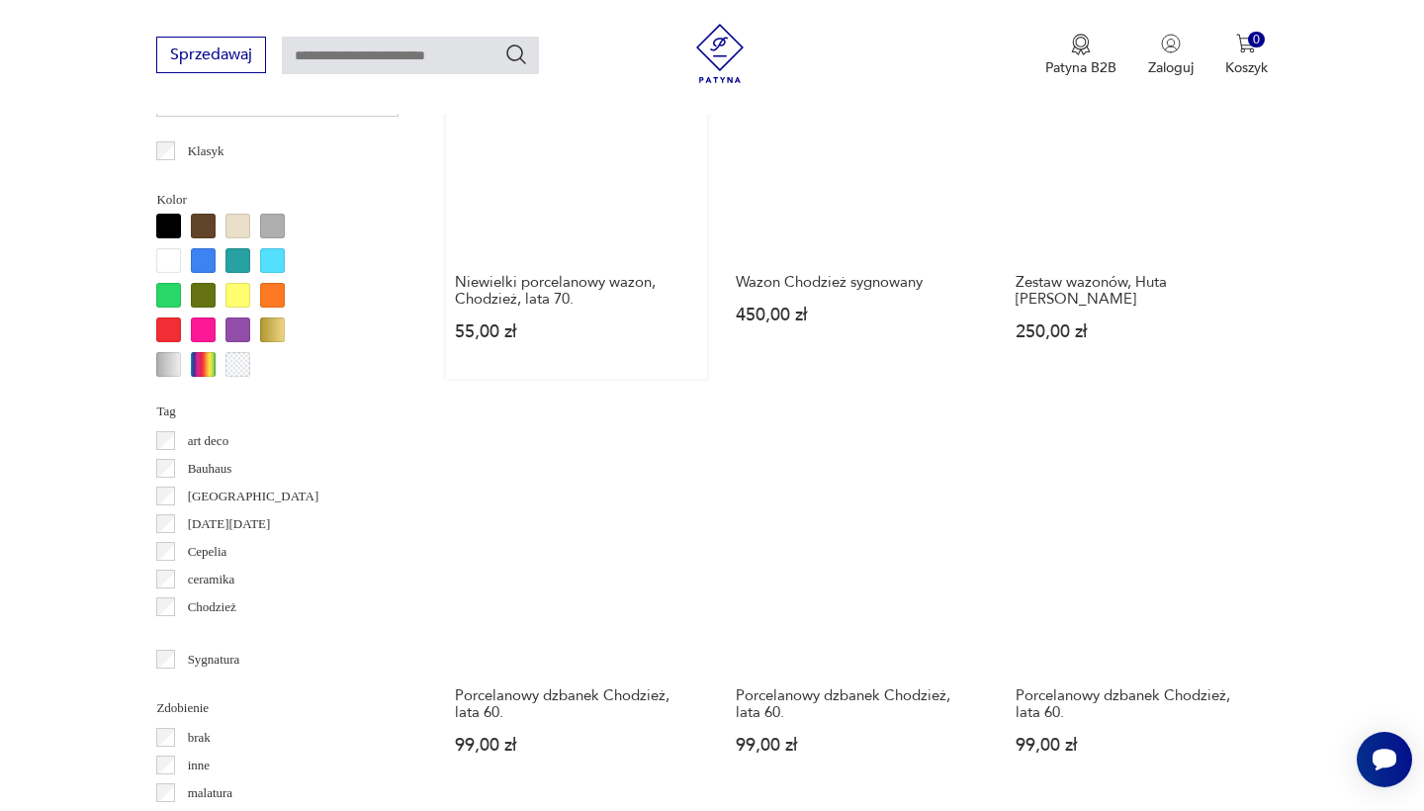
scroll to position [1779, 0]
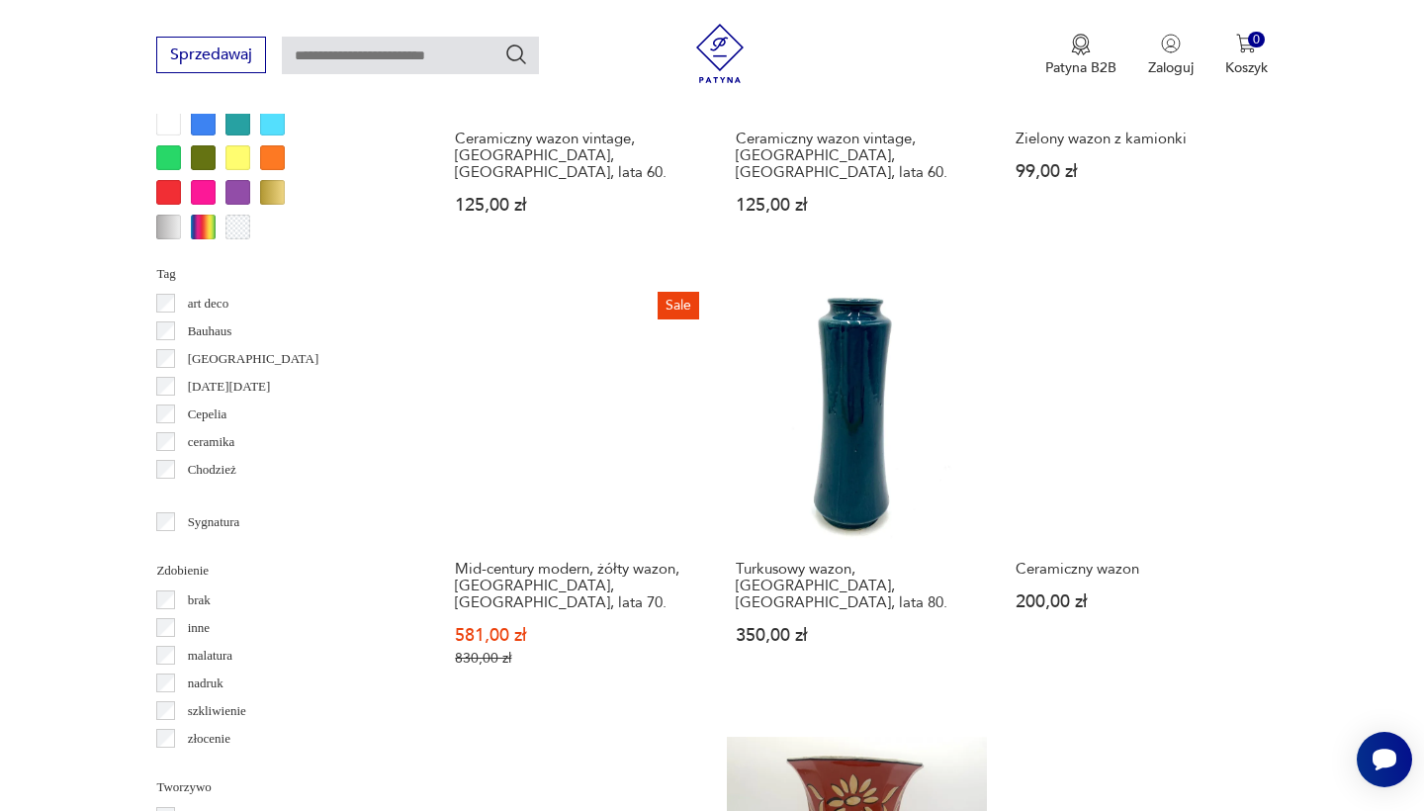
scroll to position [1896, 0]
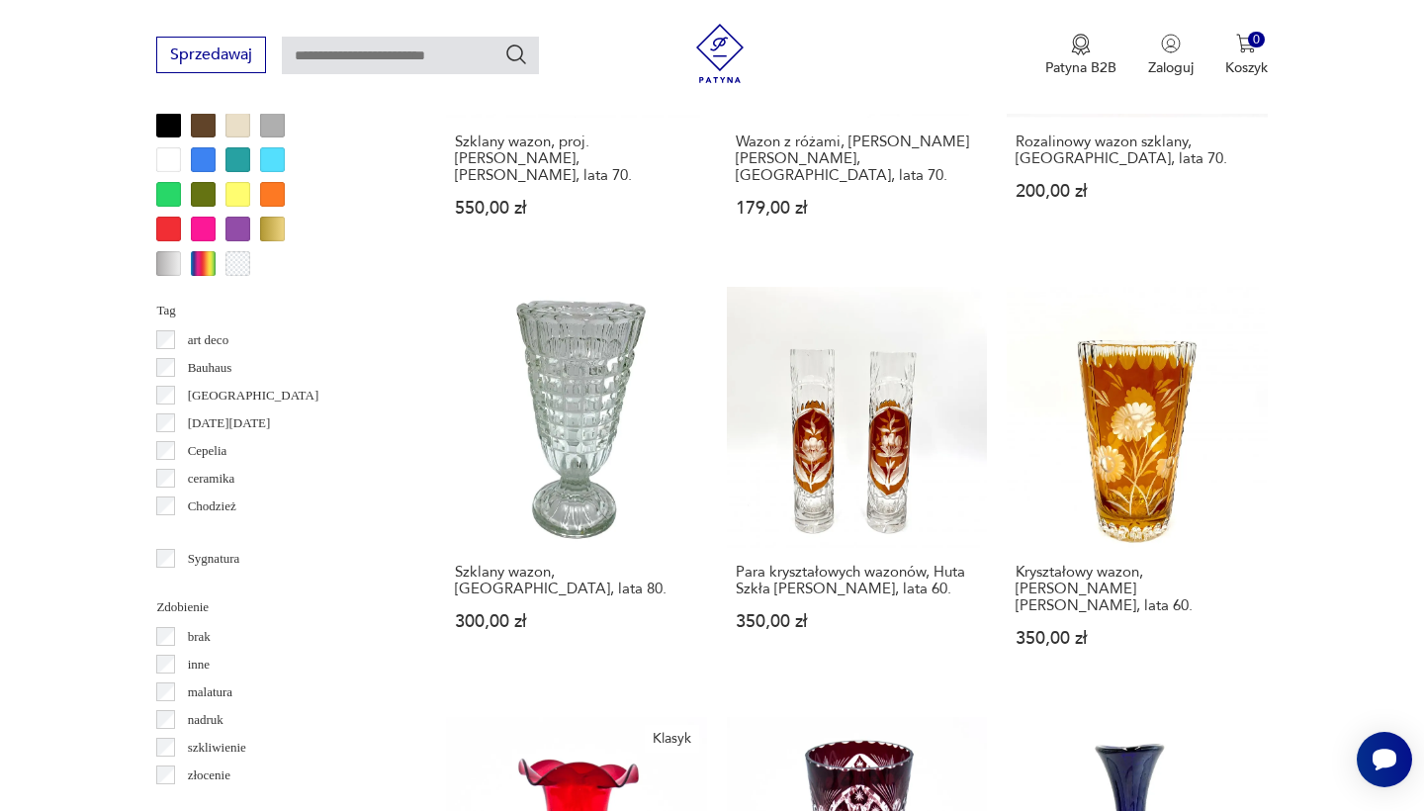
scroll to position [1857, 0]
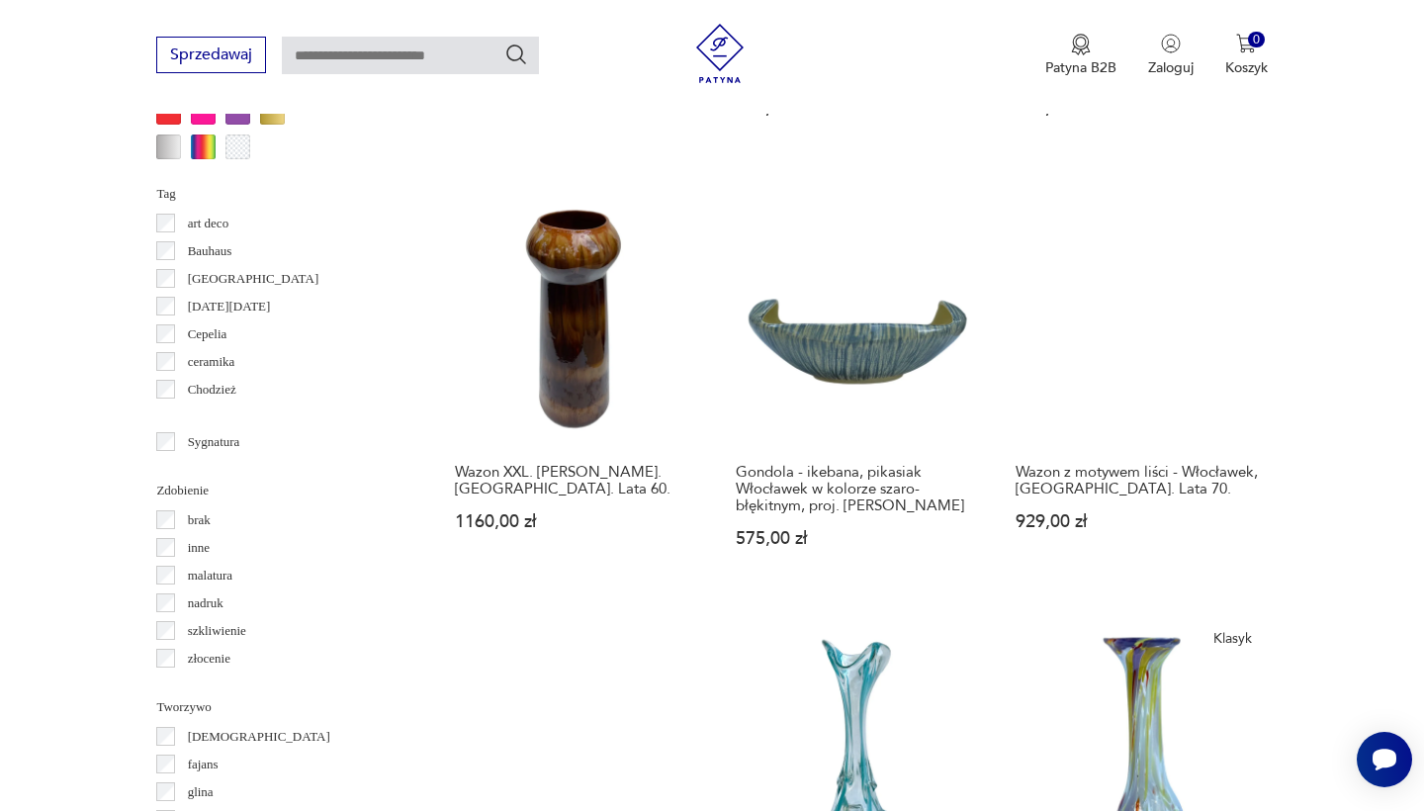
scroll to position [1984, 0]
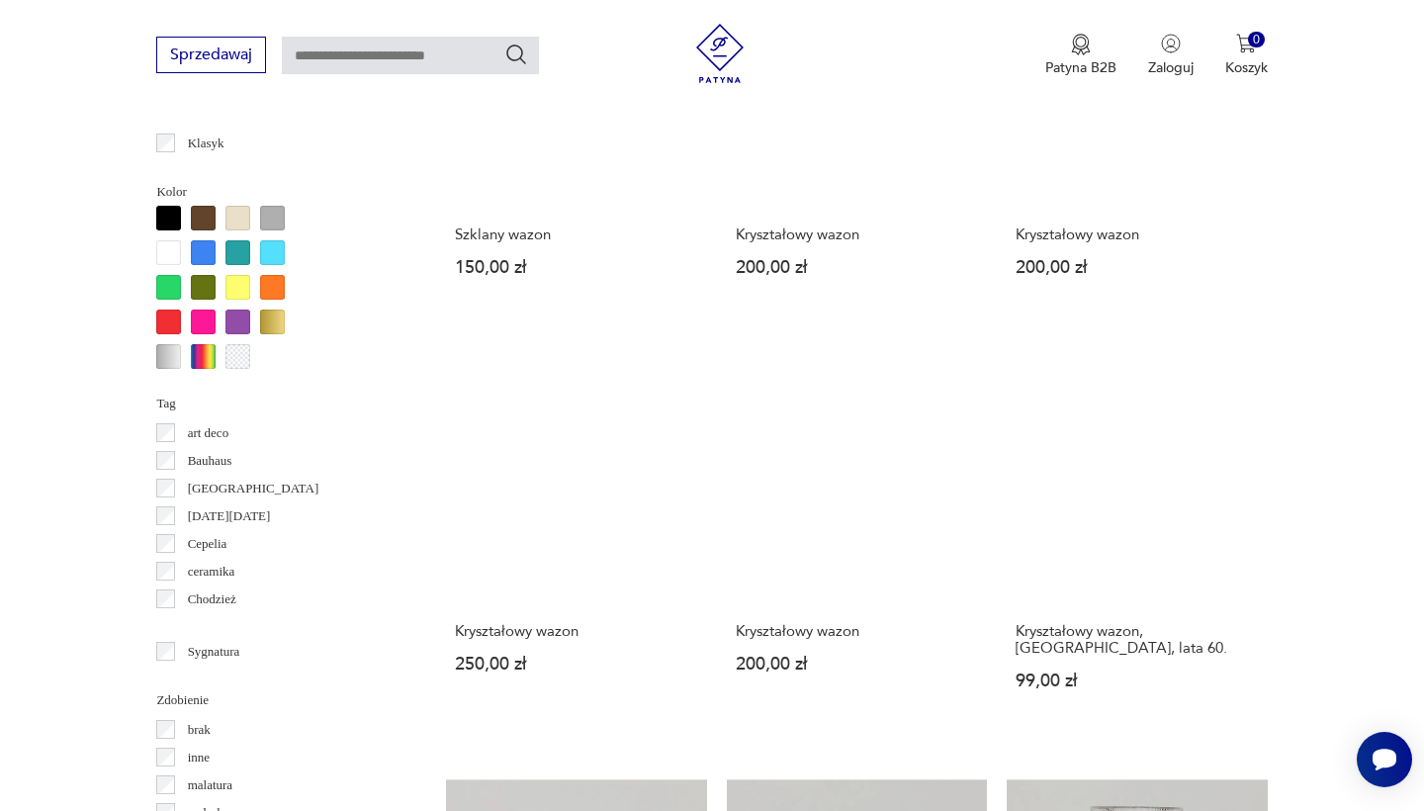
scroll to position [1793, 0]
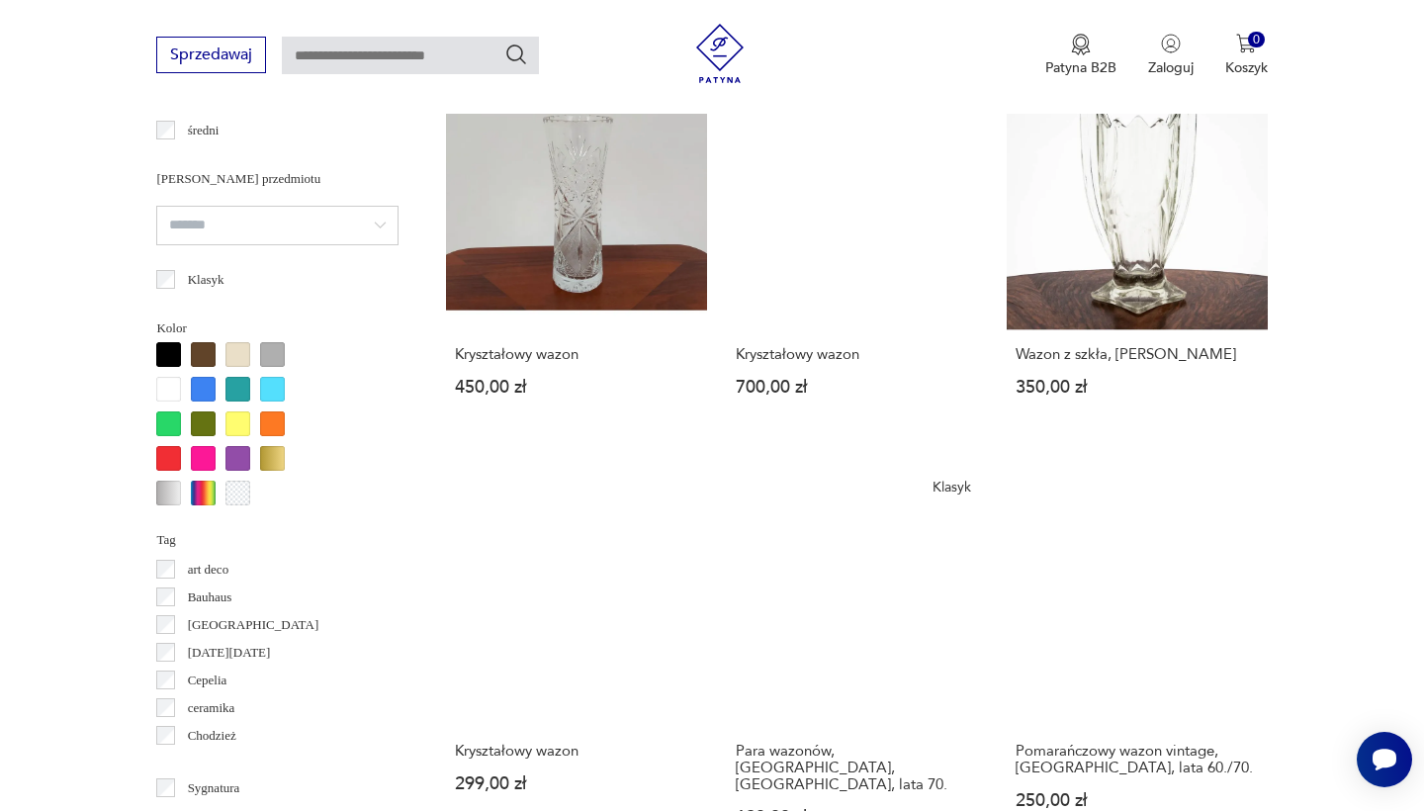
scroll to position [1671, 0]
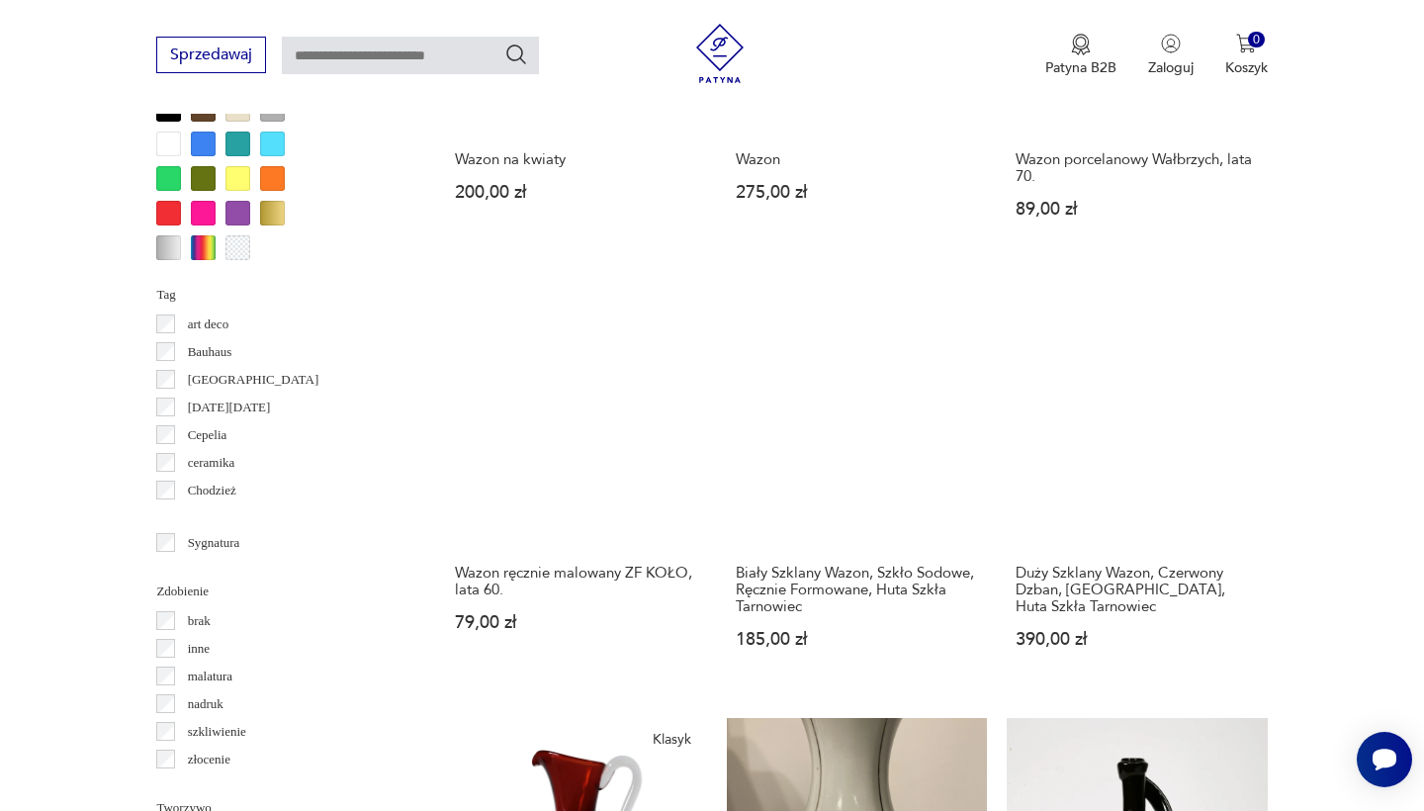
scroll to position [1885, 0]
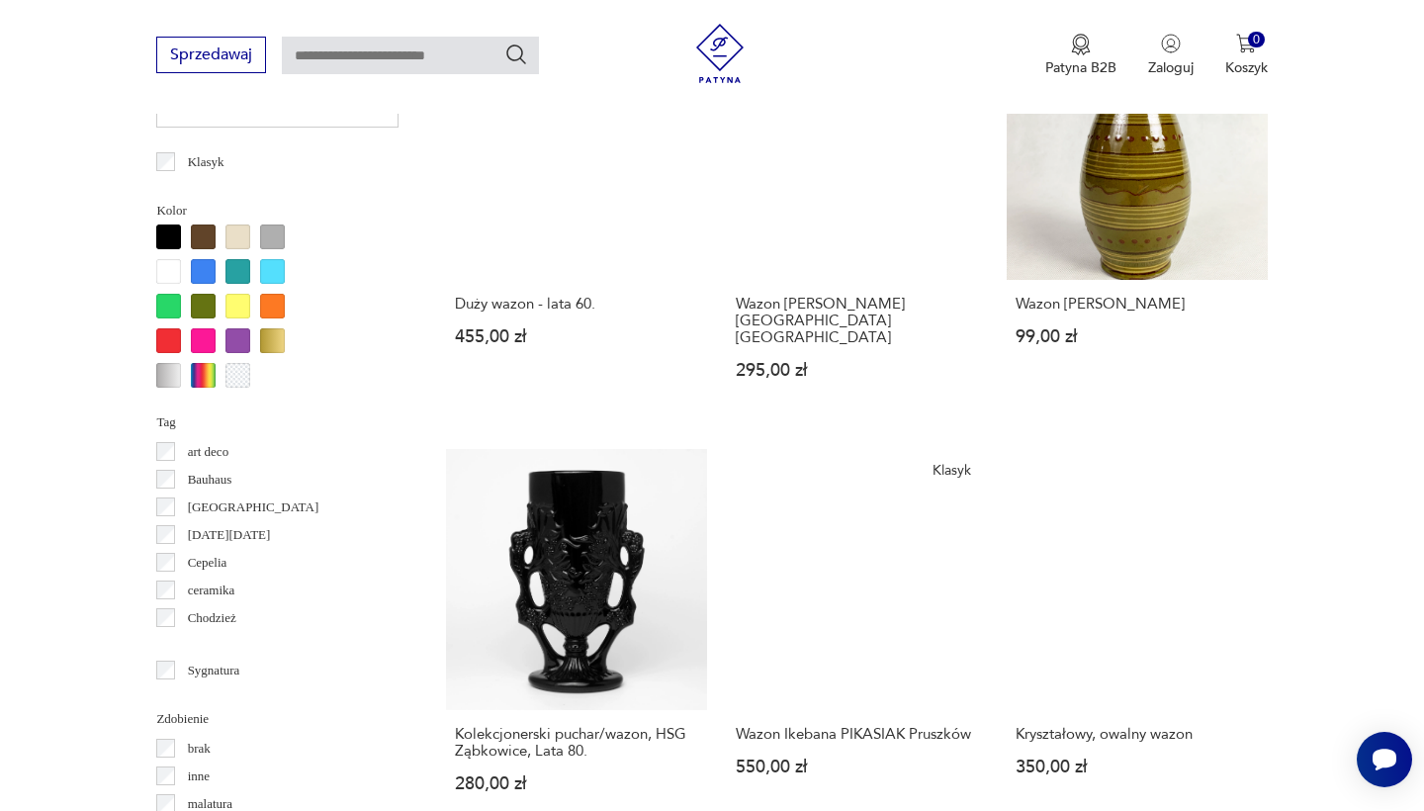
scroll to position [1758, 0]
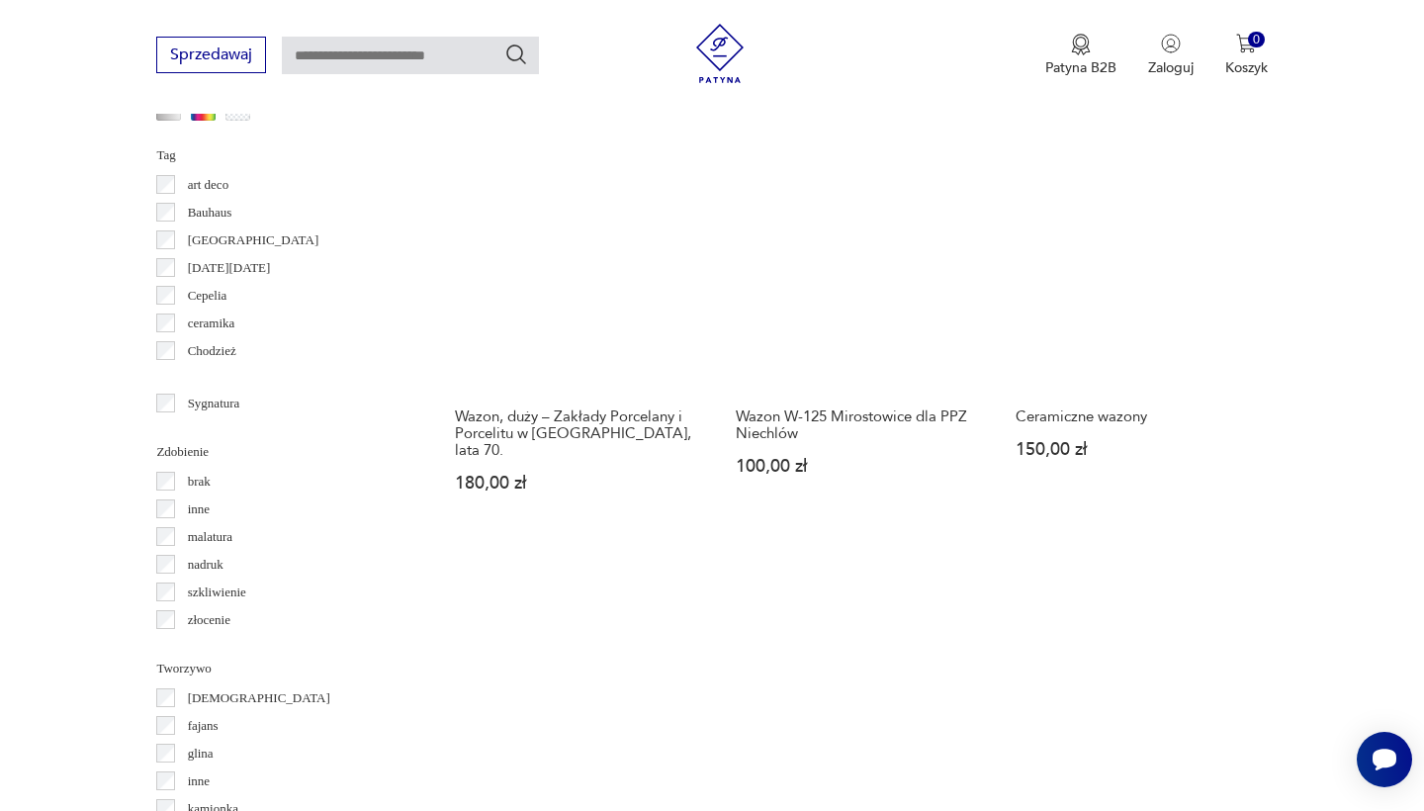
scroll to position [2042, 0]
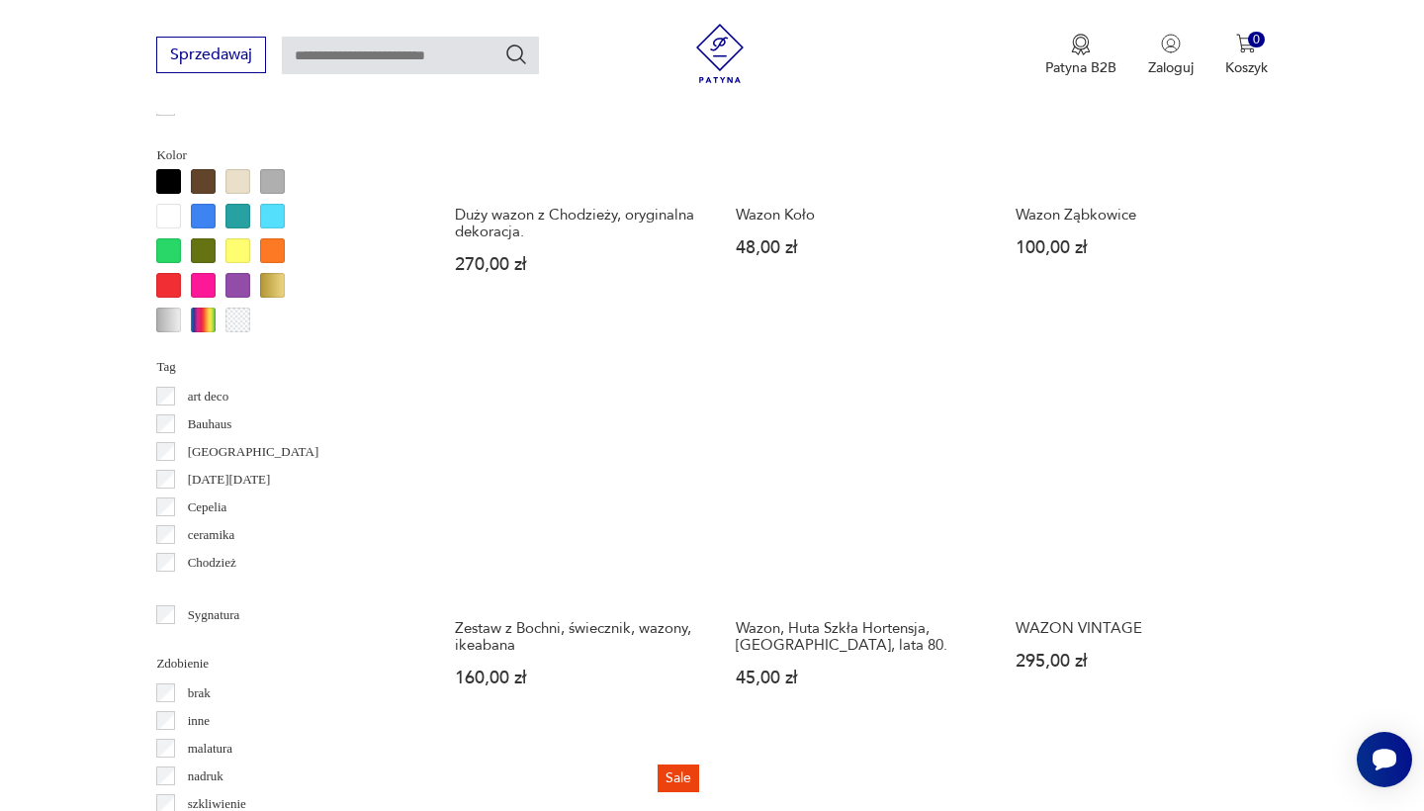
scroll to position [1805, 0]
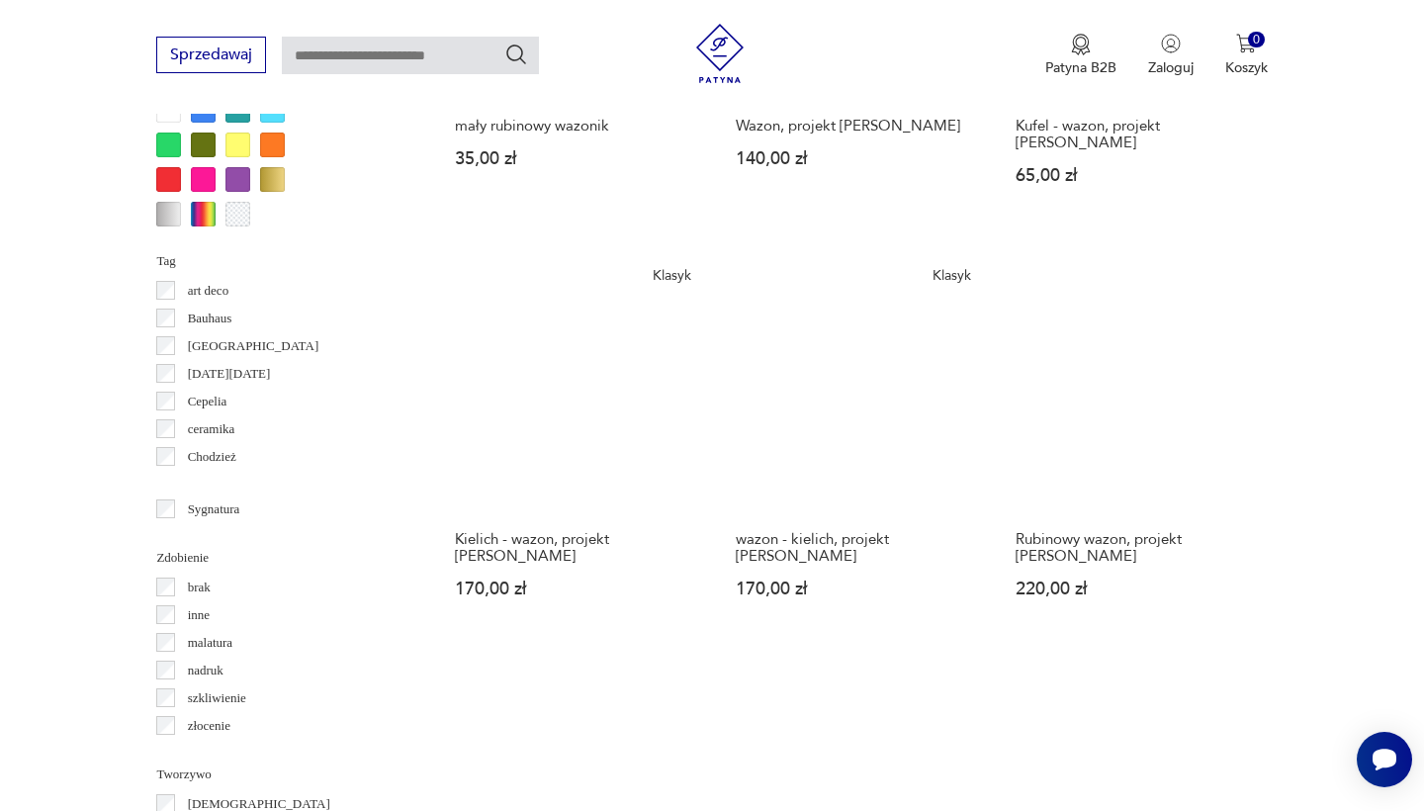
scroll to position [1979, 0]
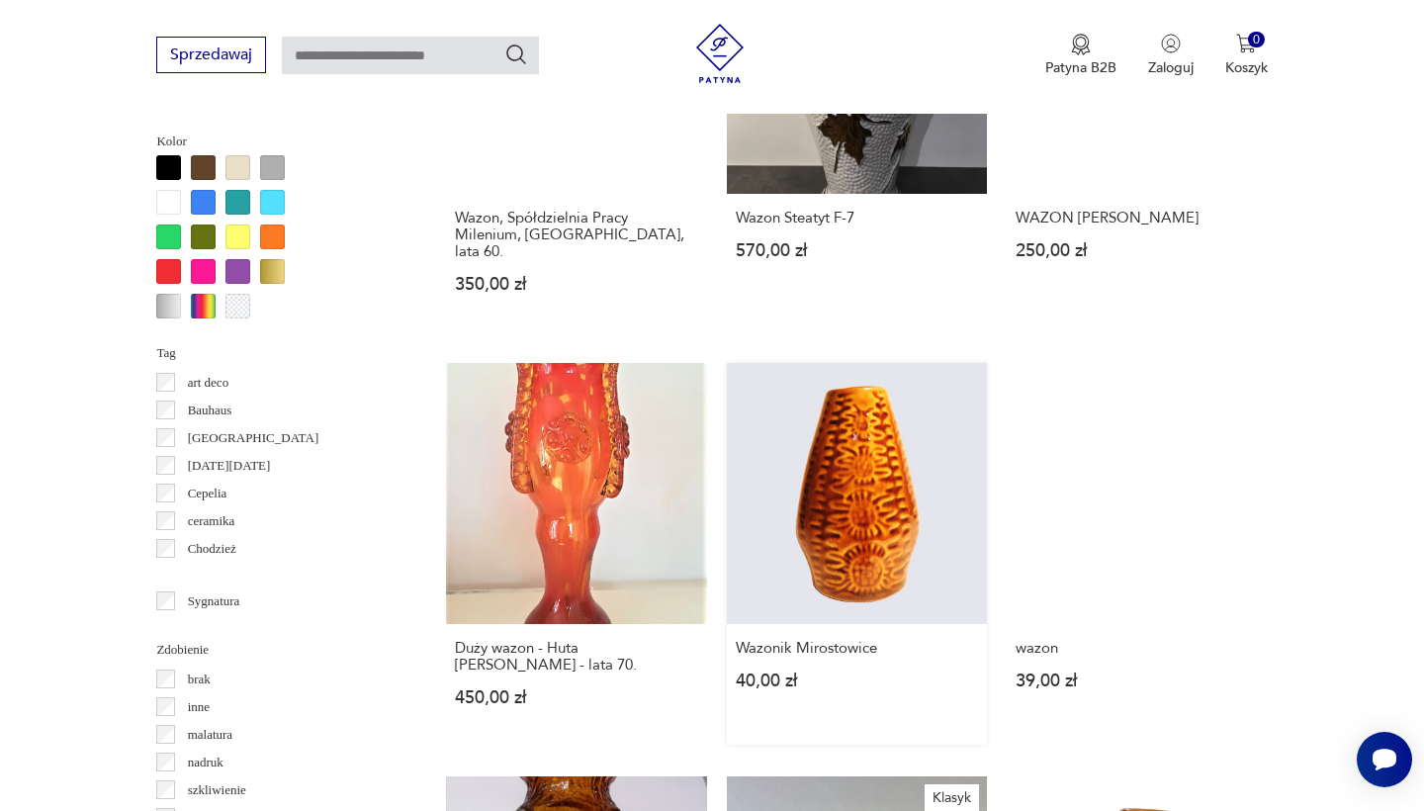
scroll to position [1837, 0]
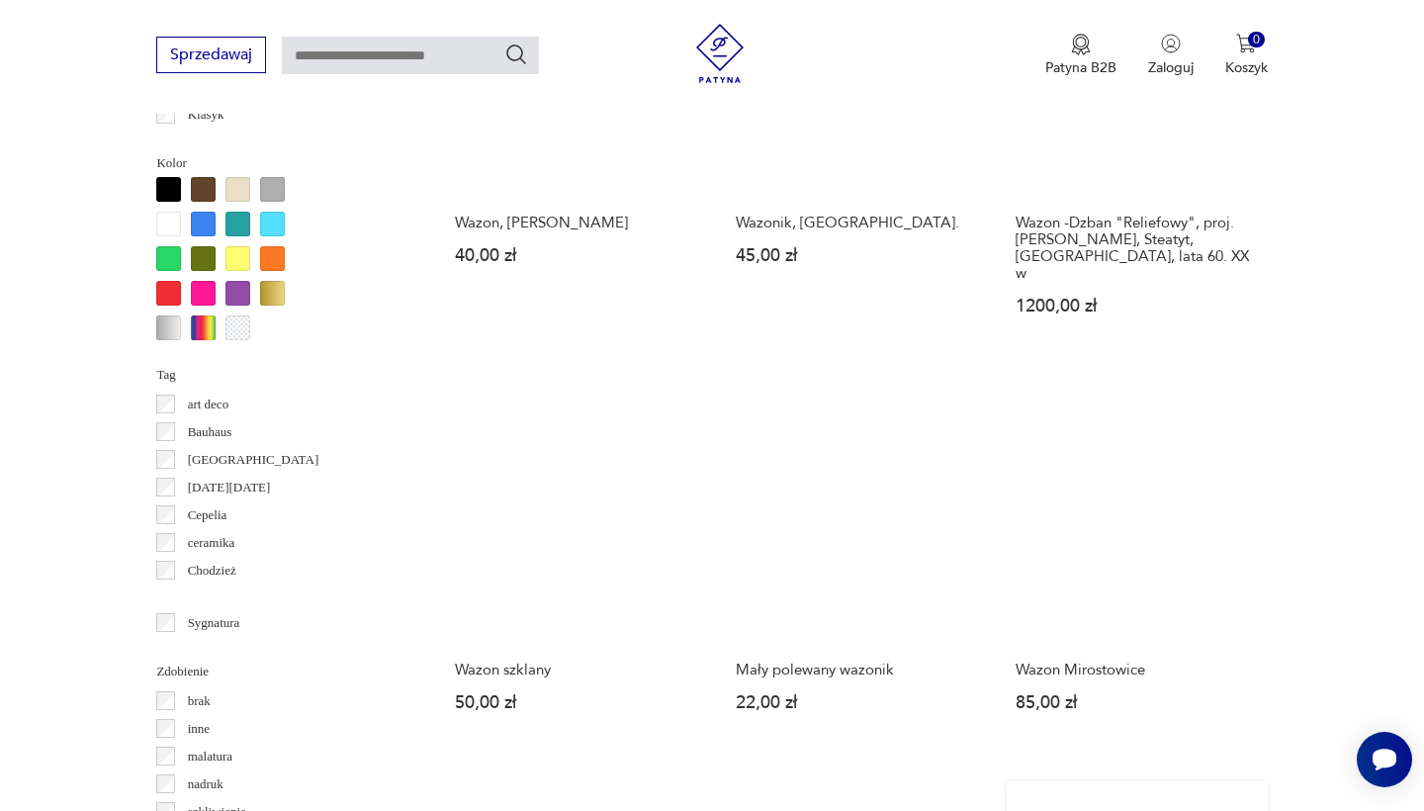
scroll to position [1794, 0]
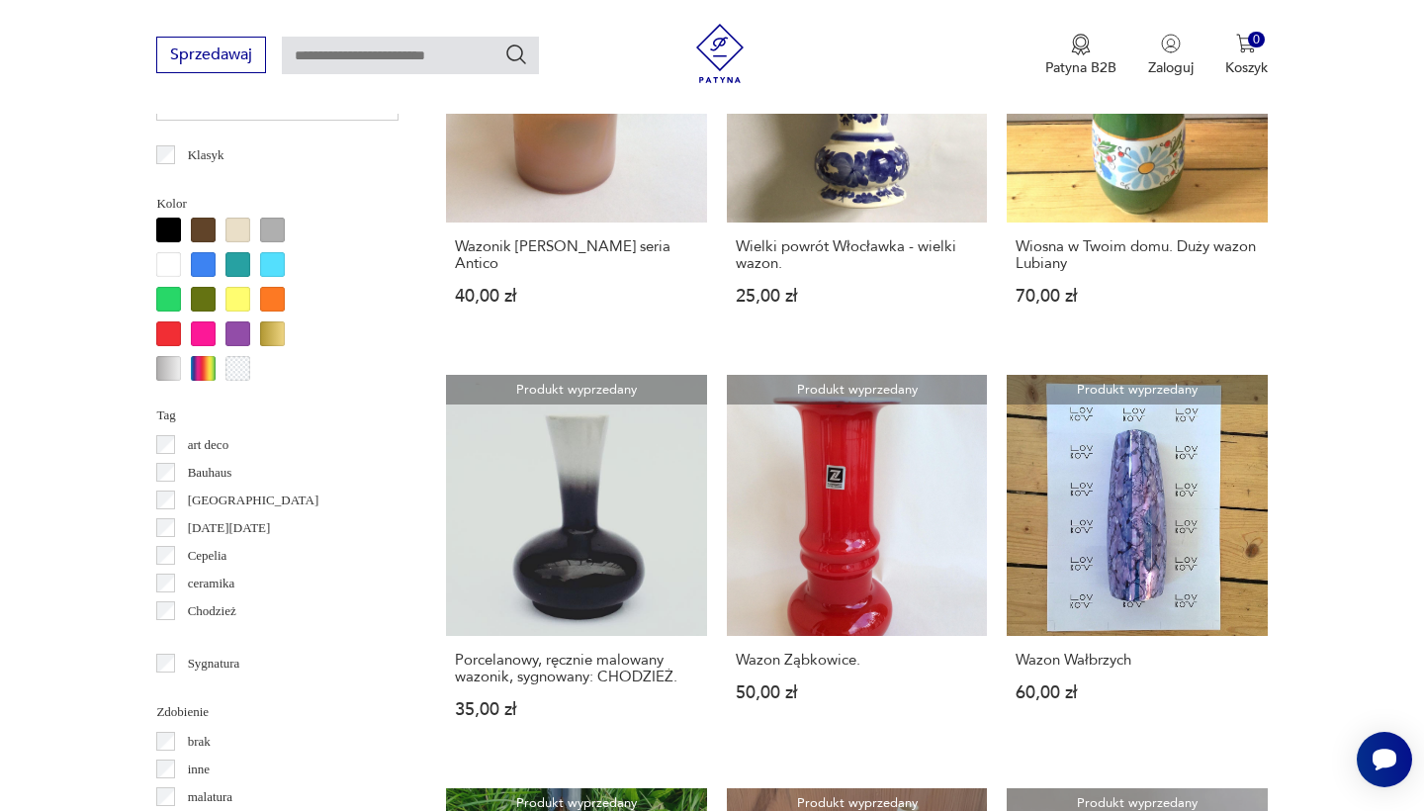
scroll to position [1746, 0]
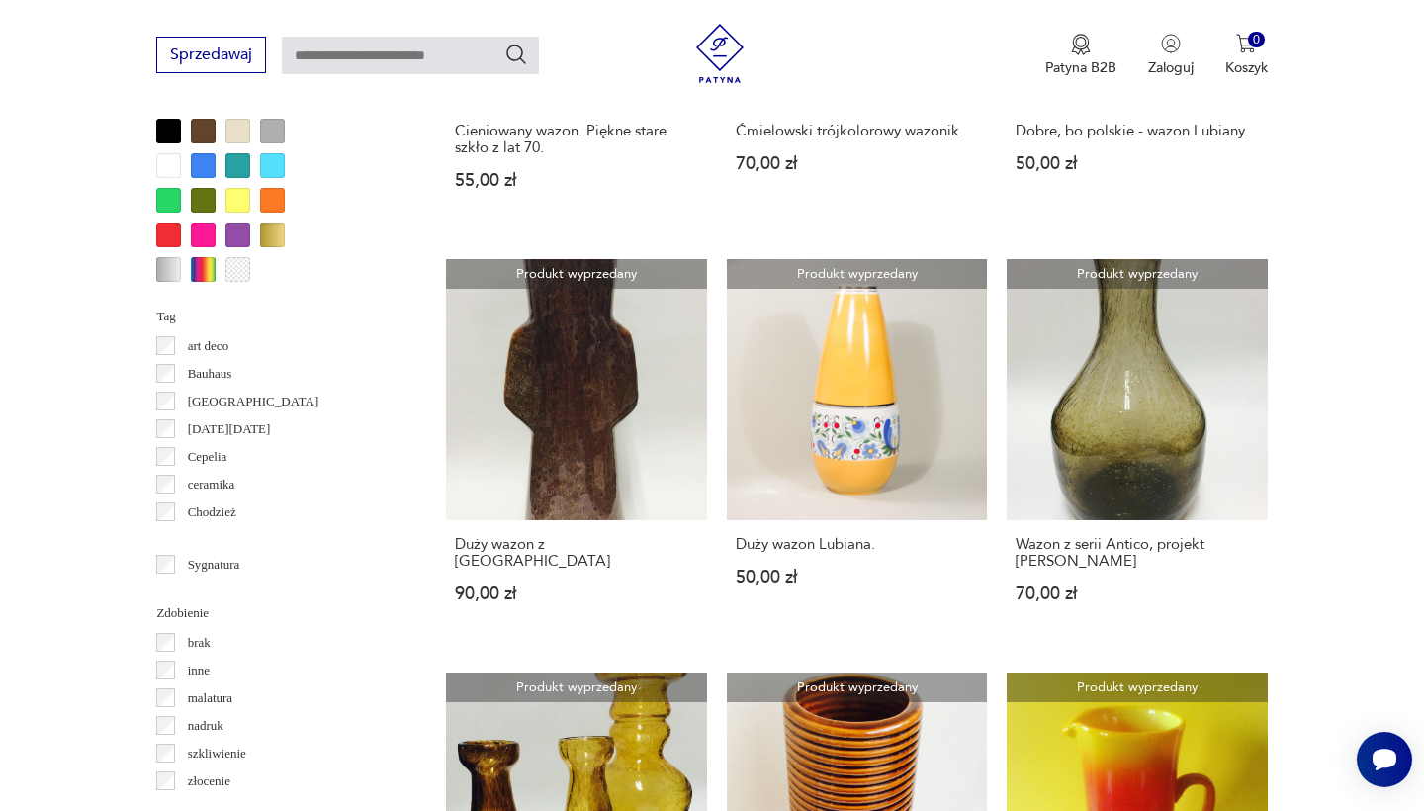
scroll to position [1873, 0]
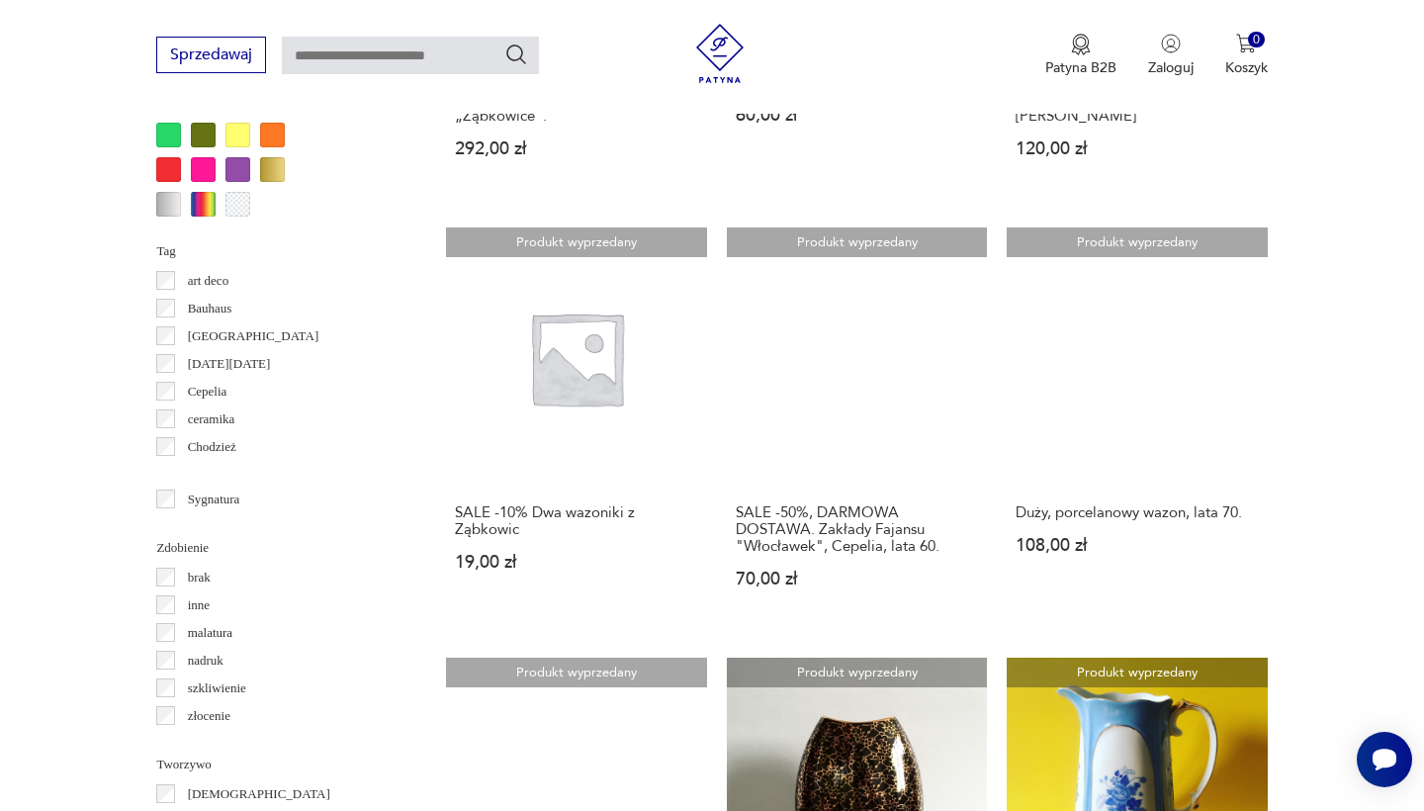
scroll to position [1929, 0]
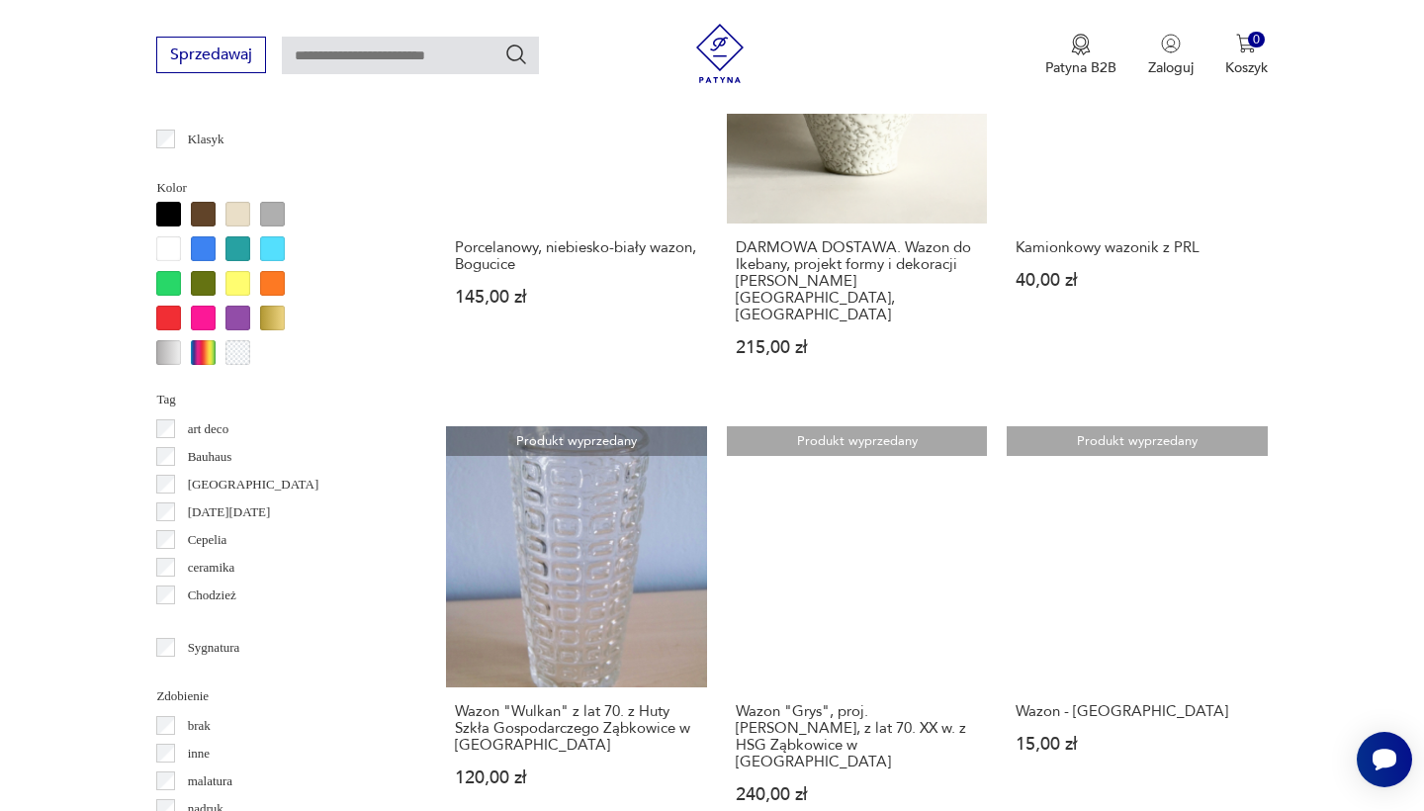
scroll to position [1822, 0]
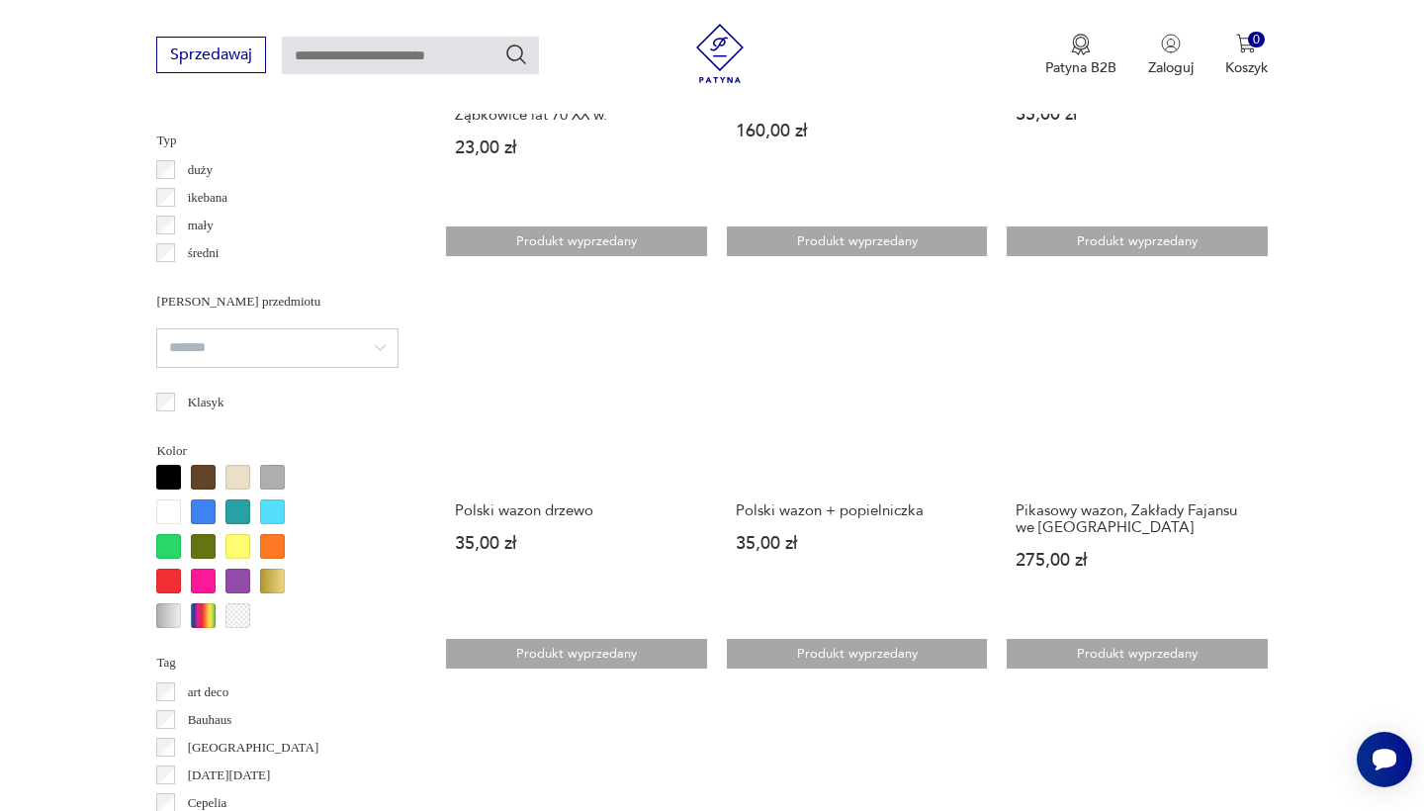
scroll to position [1505, 0]
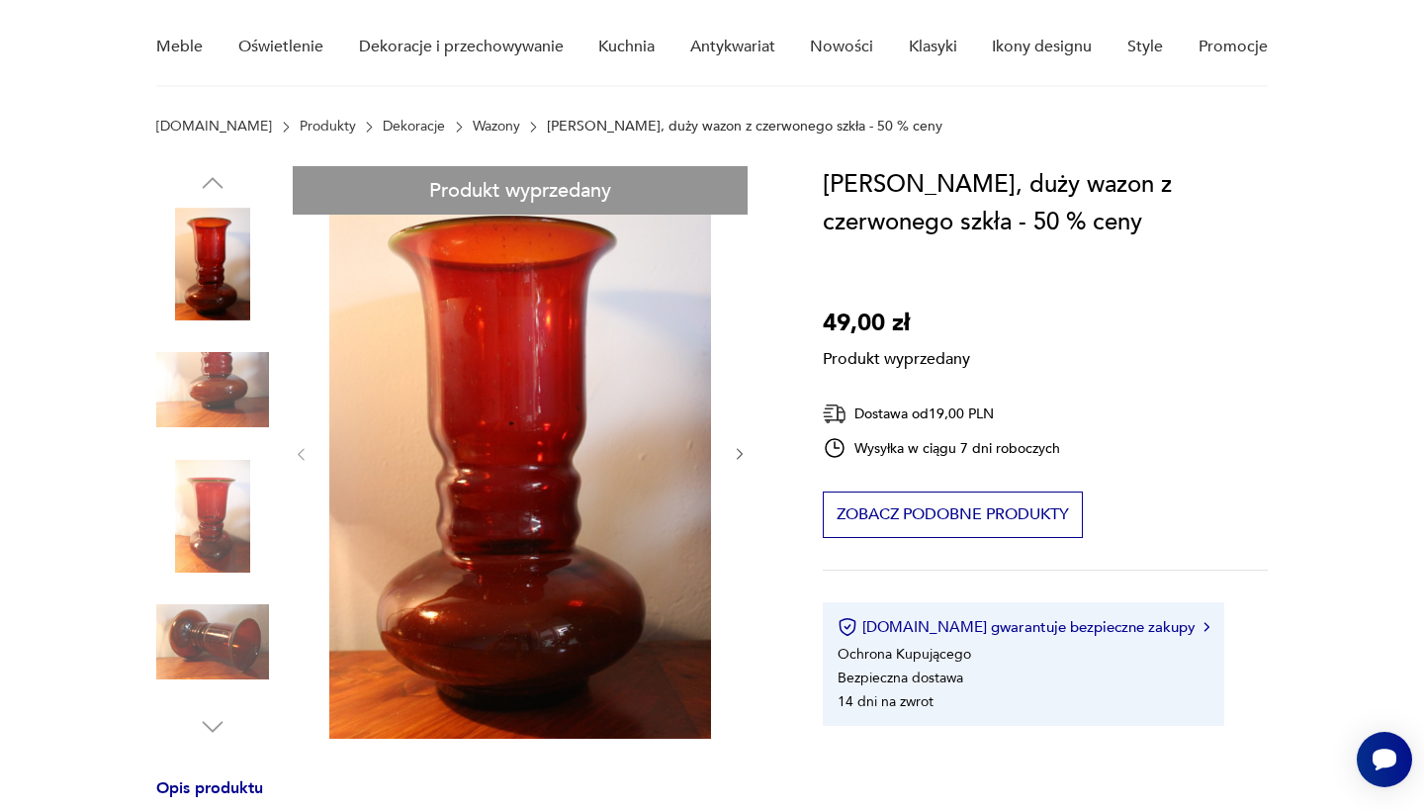
scroll to position [189, 0]
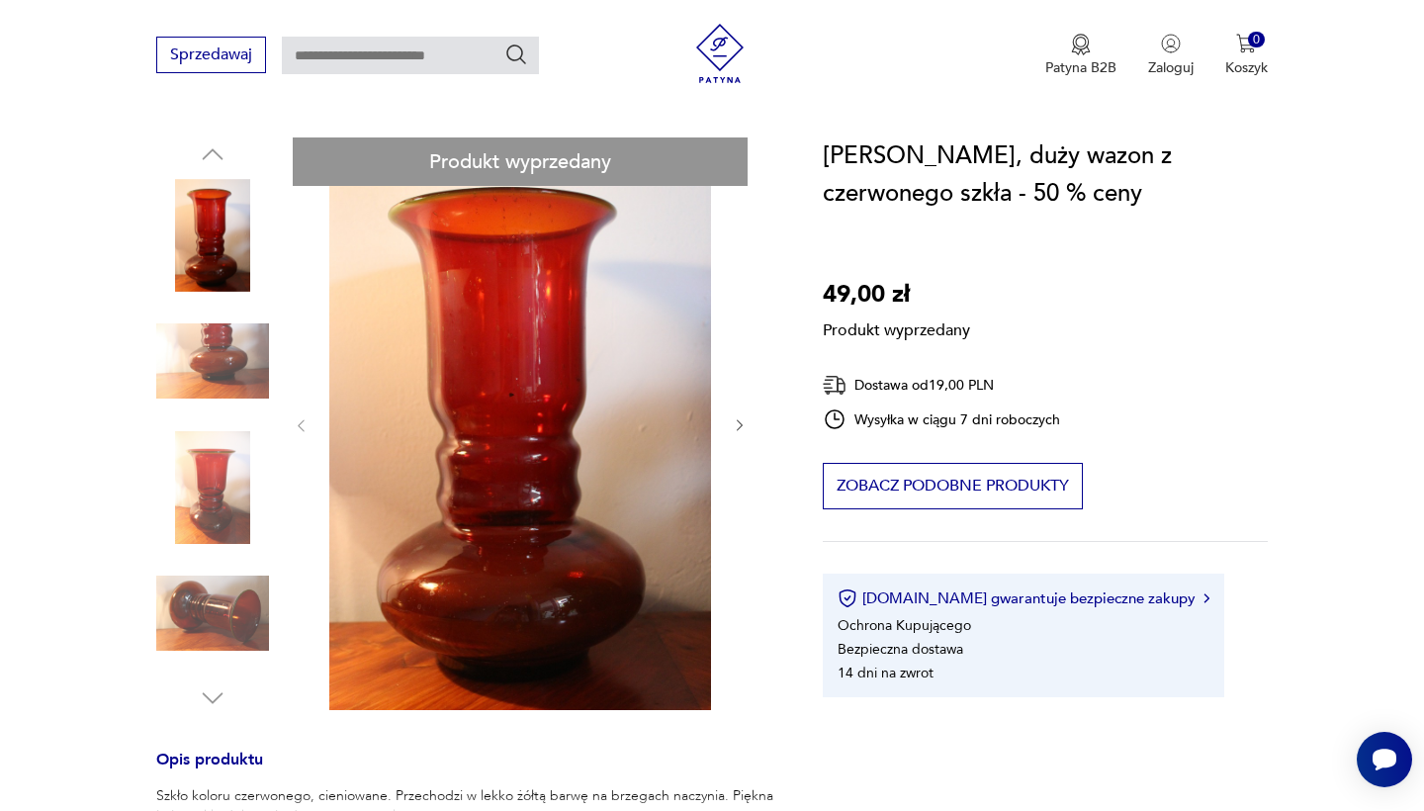
click at [213, 487] on div "Produkt wyprzedany Opis produktu Szkło koloru czerwonego, cieniowane. Przechodz…" at bounding box center [465, 717] width 619 height 1161
click at [194, 520] on div "Produkt wyprzedany Opis produktu Szkło koloru czerwonego, cieniowane. Przechodz…" at bounding box center [465, 717] width 619 height 1161
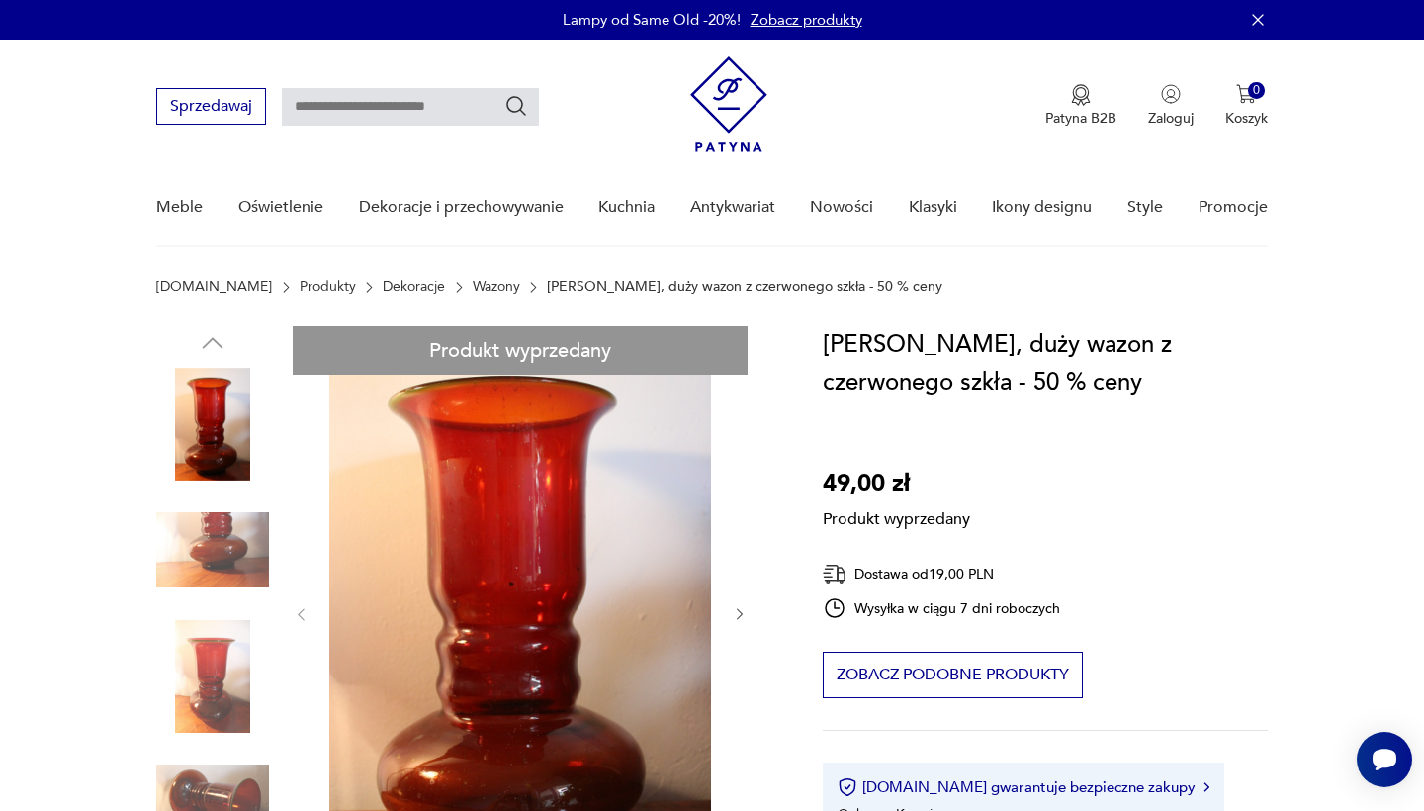
scroll to position [0, 0]
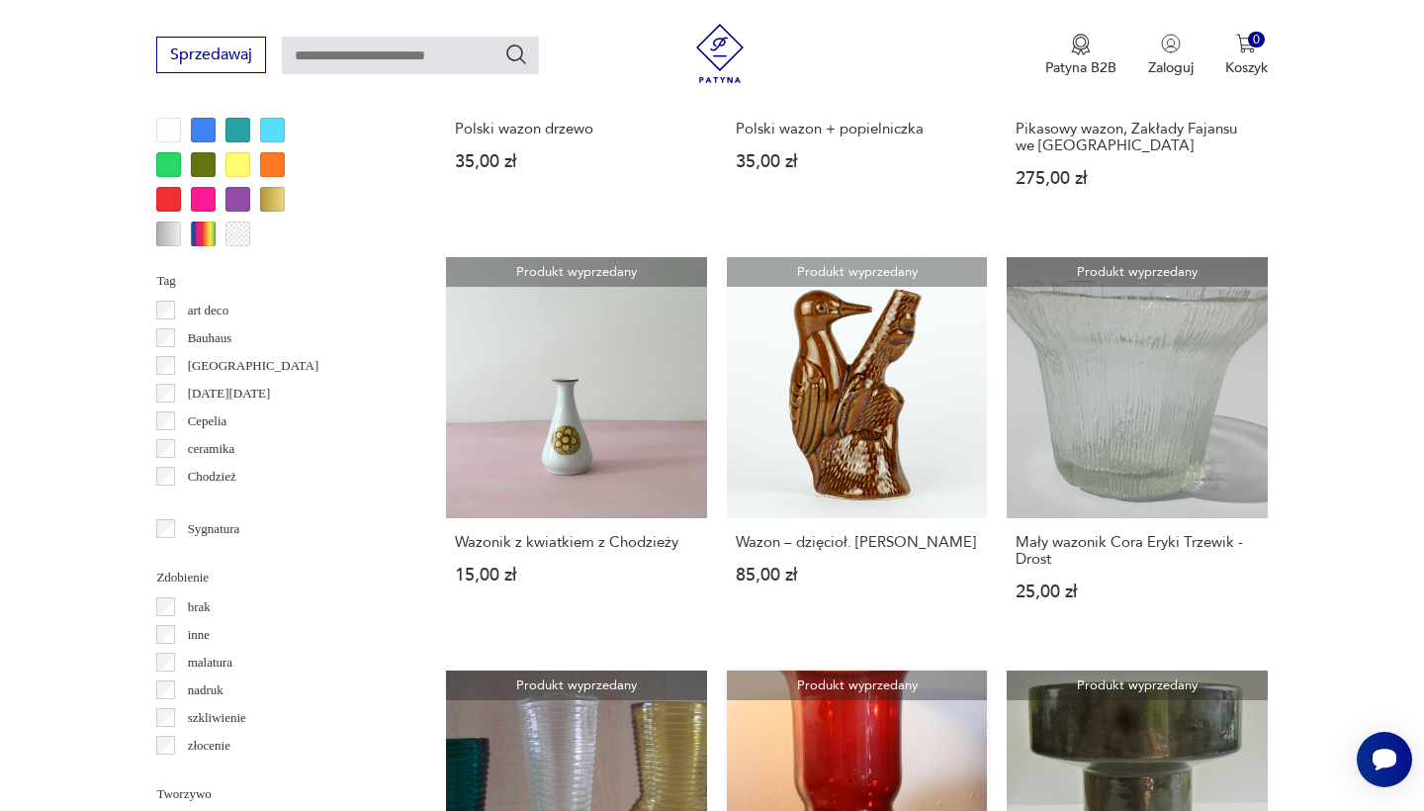
scroll to position [1811, 0]
